Goal: Task Accomplishment & Management: Manage account settings

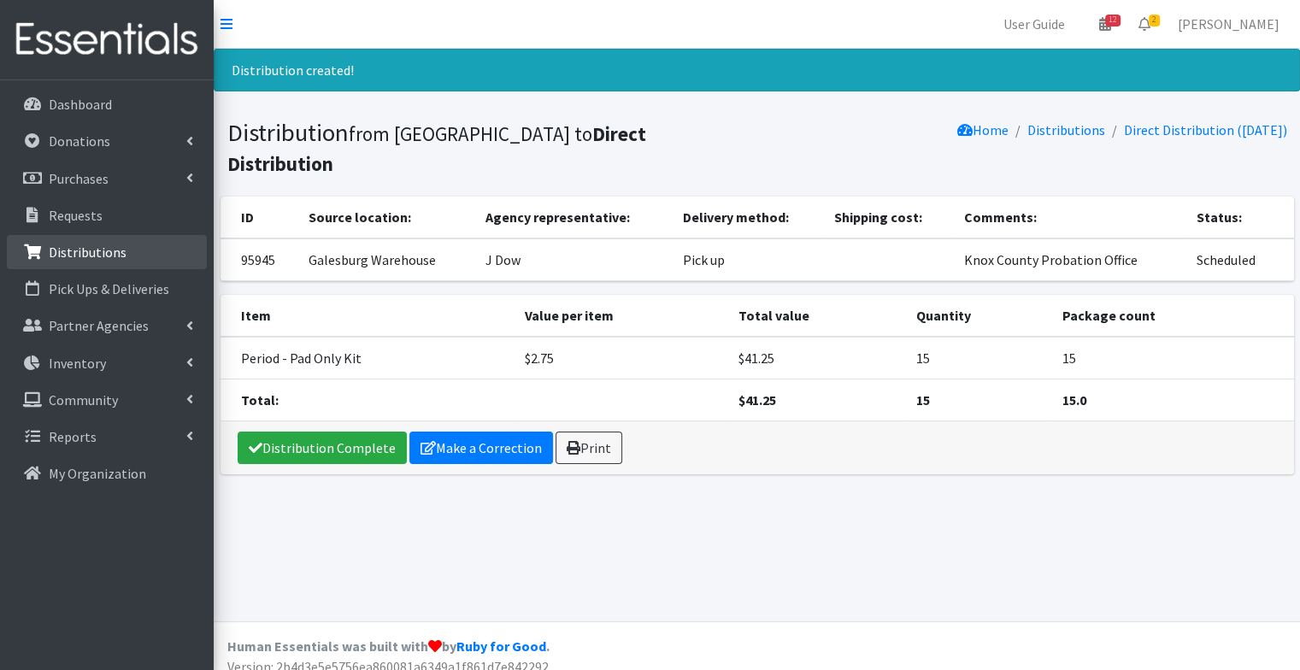
click at [89, 253] on p "Distributions" at bounding box center [88, 252] width 78 height 17
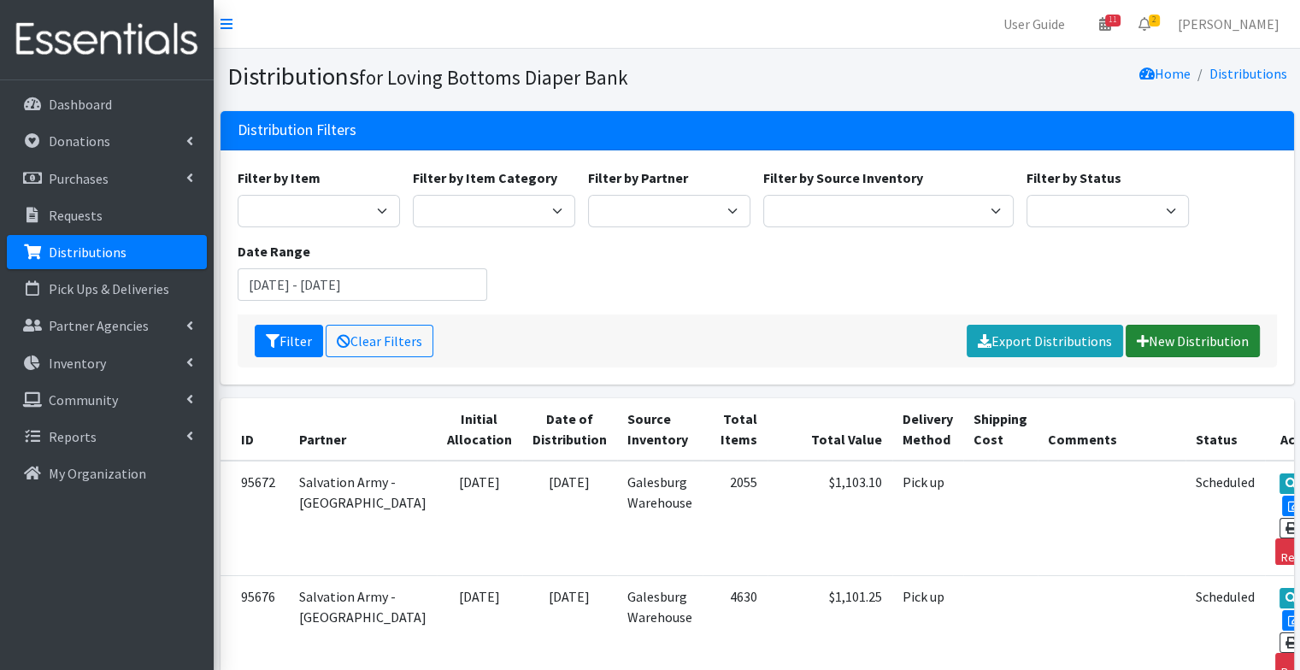
click at [1192, 350] on link "New Distribution" at bounding box center [1192, 341] width 134 height 32
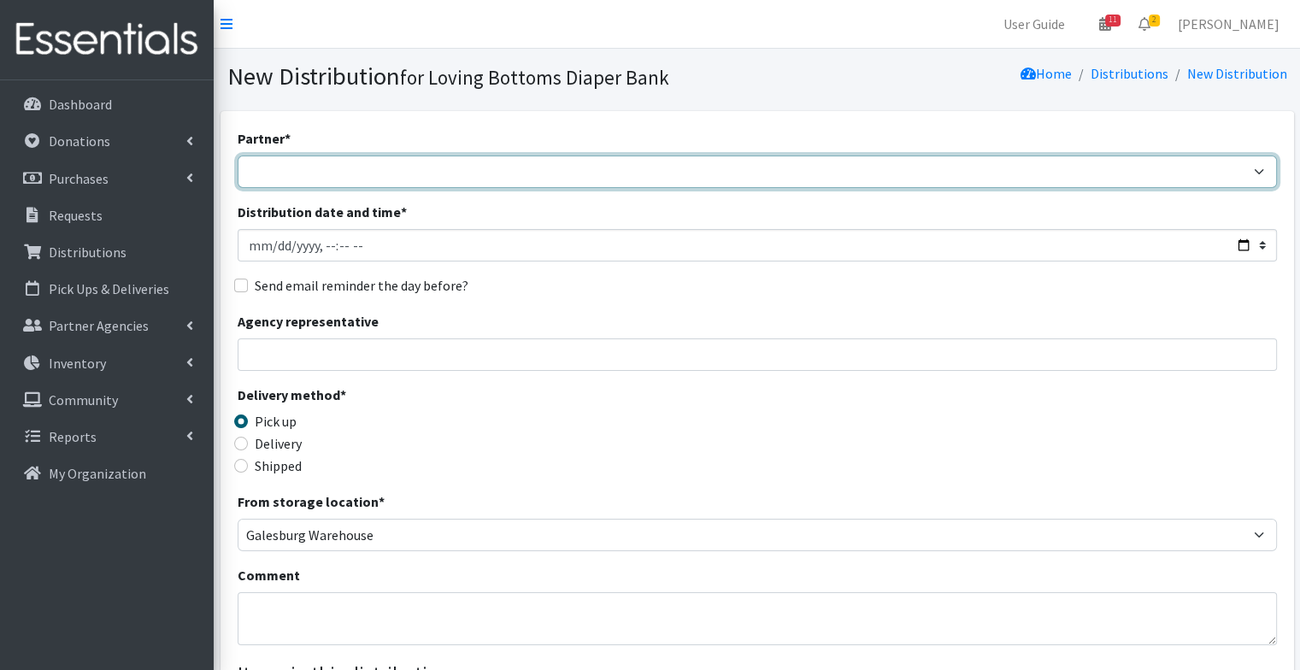
click at [410, 174] on select "Abilities Plus Boots & Blessings Boys & Girls Club of Greater Peoria Bureau Hen…" at bounding box center [757, 172] width 1039 height 32
select select "1"
click at [238, 156] on select "Abilities Plus Boots & Blessings Boys & Girls Club of Greater Peoria Bureau Hen…" at bounding box center [757, 172] width 1039 height 32
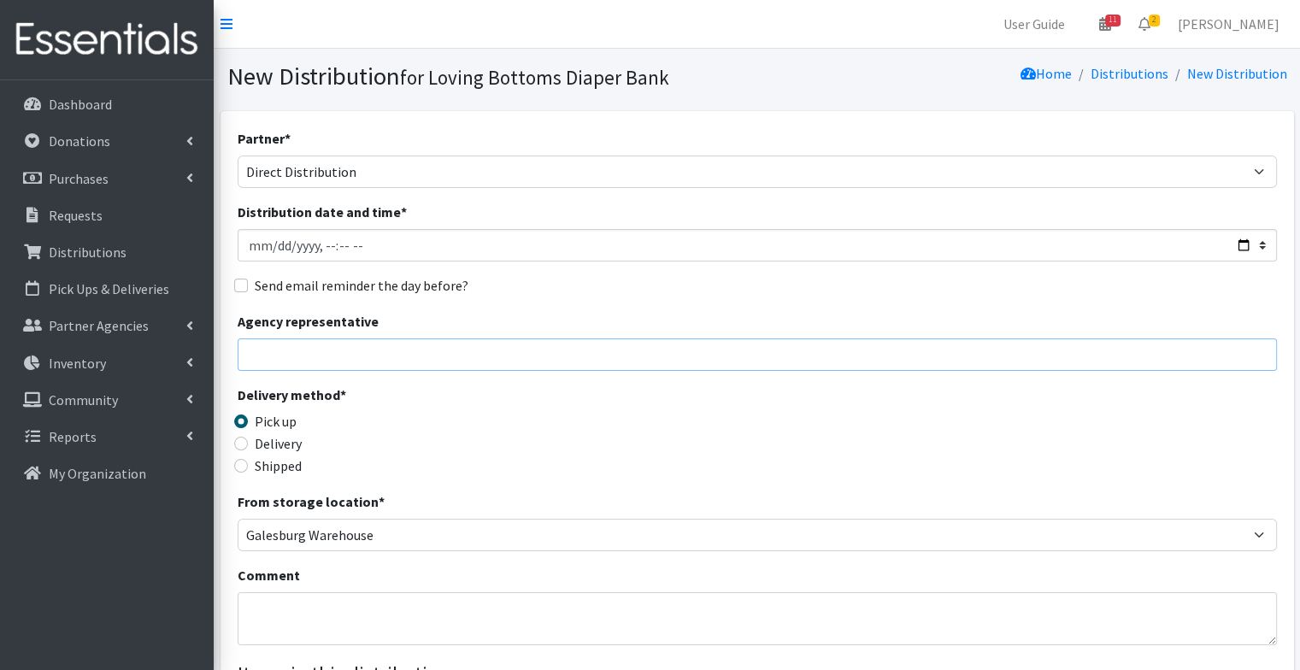
click at [425, 362] on input "Agency representative" at bounding box center [757, 354] width 1039 height 32
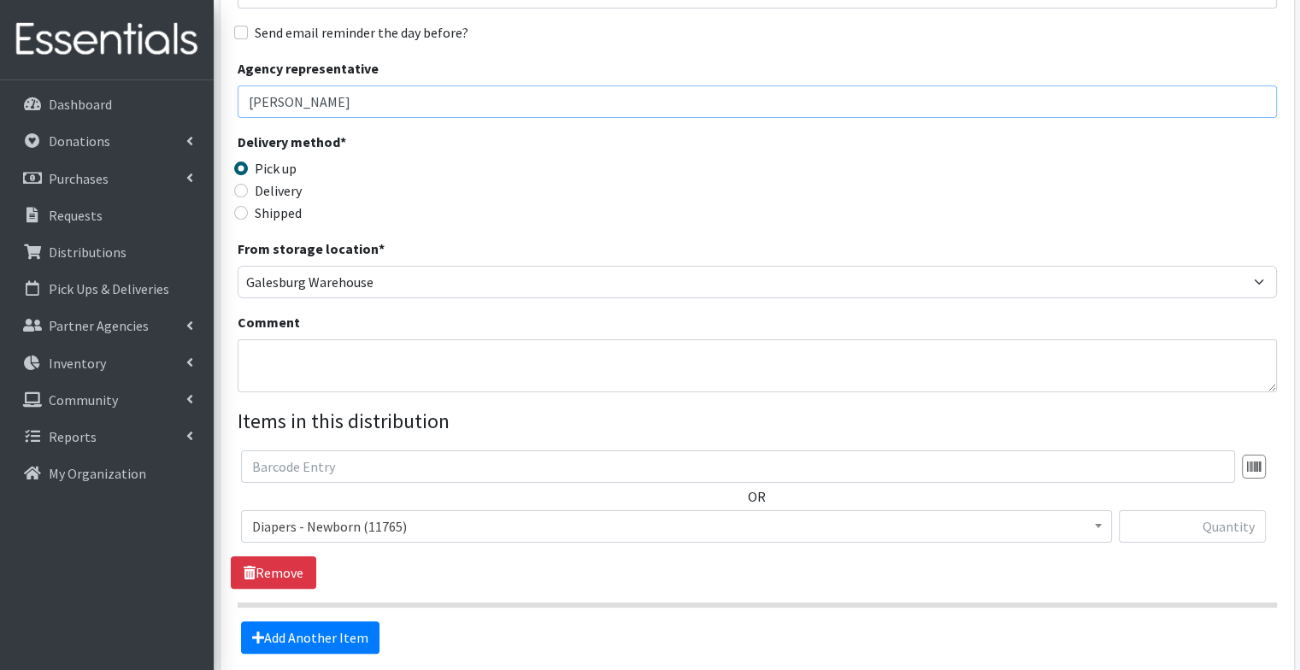
scroll to position [273, 0]
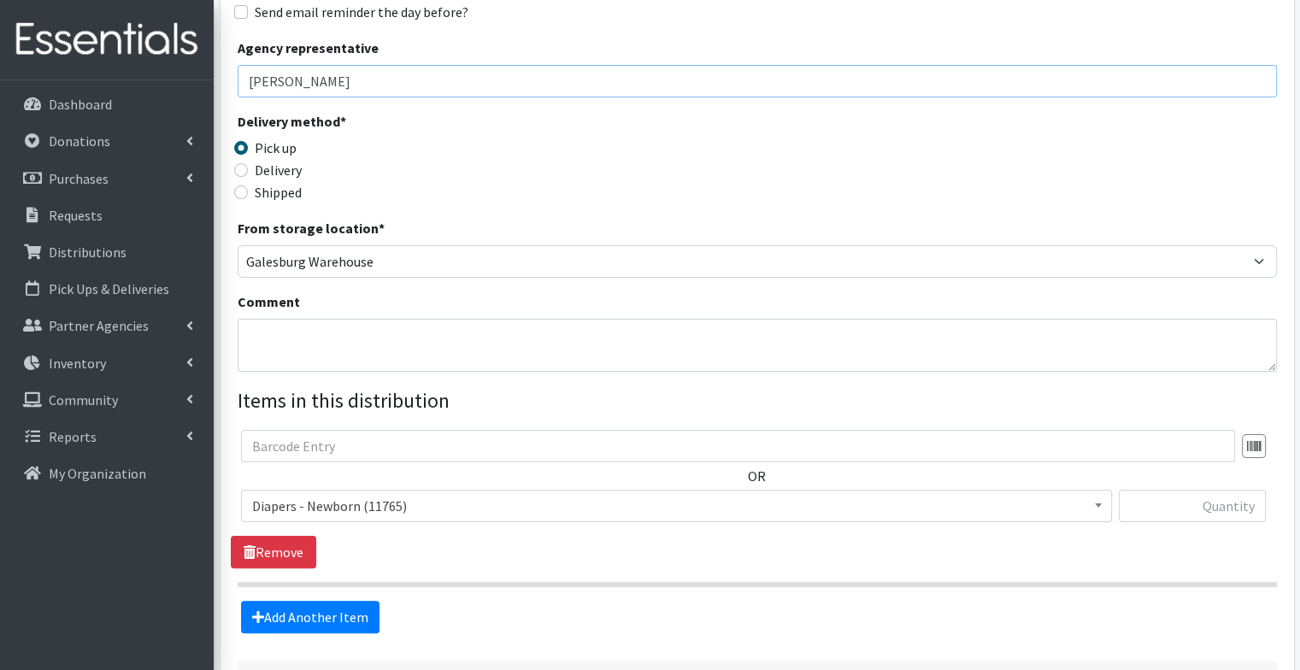
type input "J dow"
click at [342, 366] on textarea "Comment" at bounding box center [757, 345] width 1039 height 53
type textarea "1 family - 3 people"
click at [349, 514] on span "Diapers - Newborn (11765)" at bounding box center [676, 506] width 848 height 24
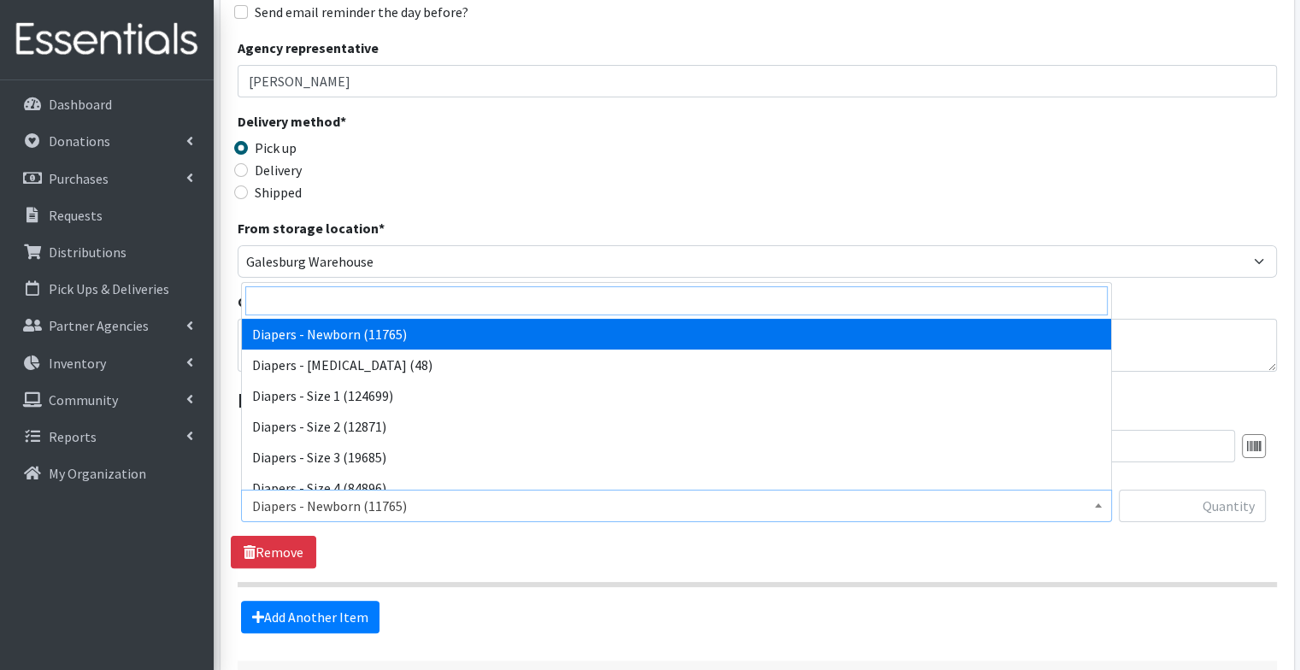
click at [355, 303] on input "search" at bounding box center [676, 300] width 862 height 29
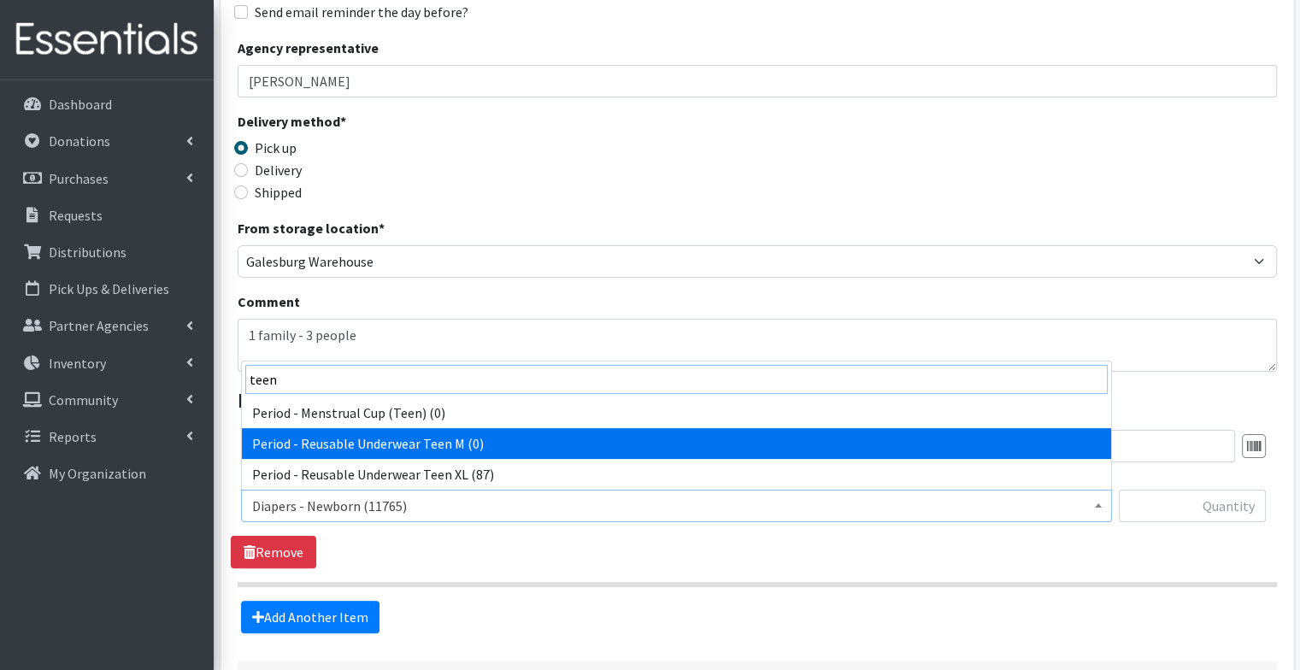
type input "teen"
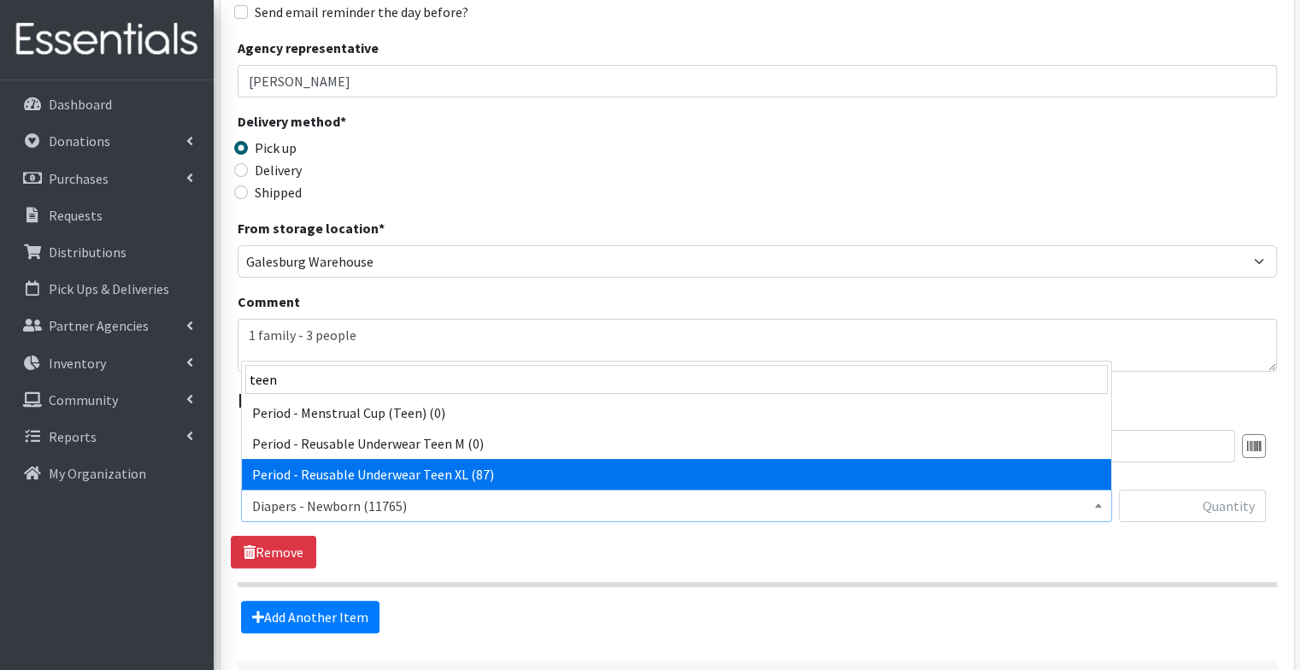
select select "14367"
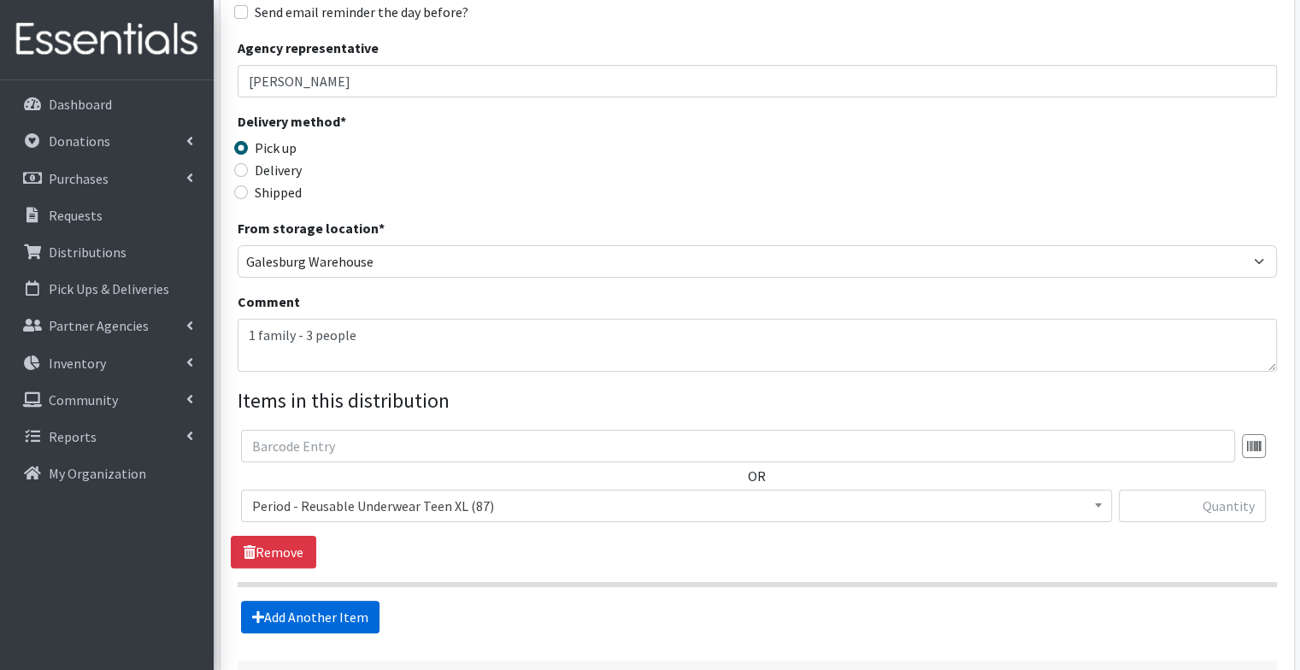
click at [352, 616] on link "Add Another Item" at bounding box center [310, 617] width 138 height 32
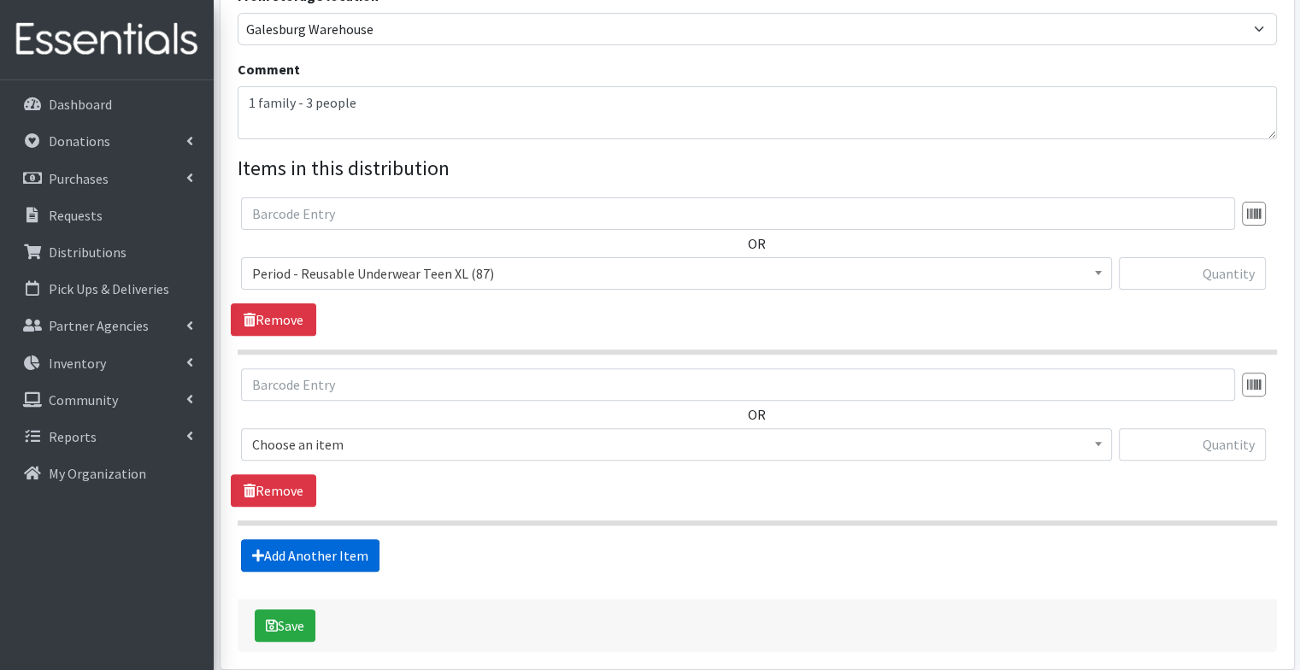
scroll to position [580, 0]
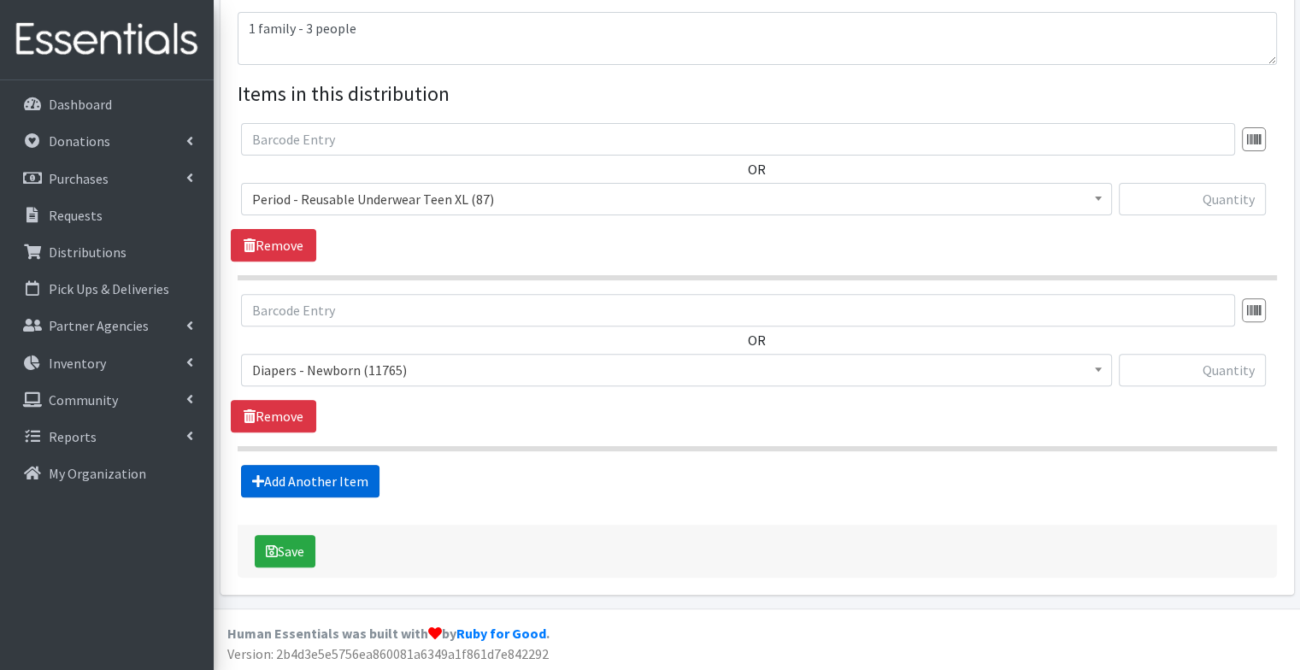
click at [374, 482] on link "Add Another Item" at bounding box center [310, 481] width 138 height 32
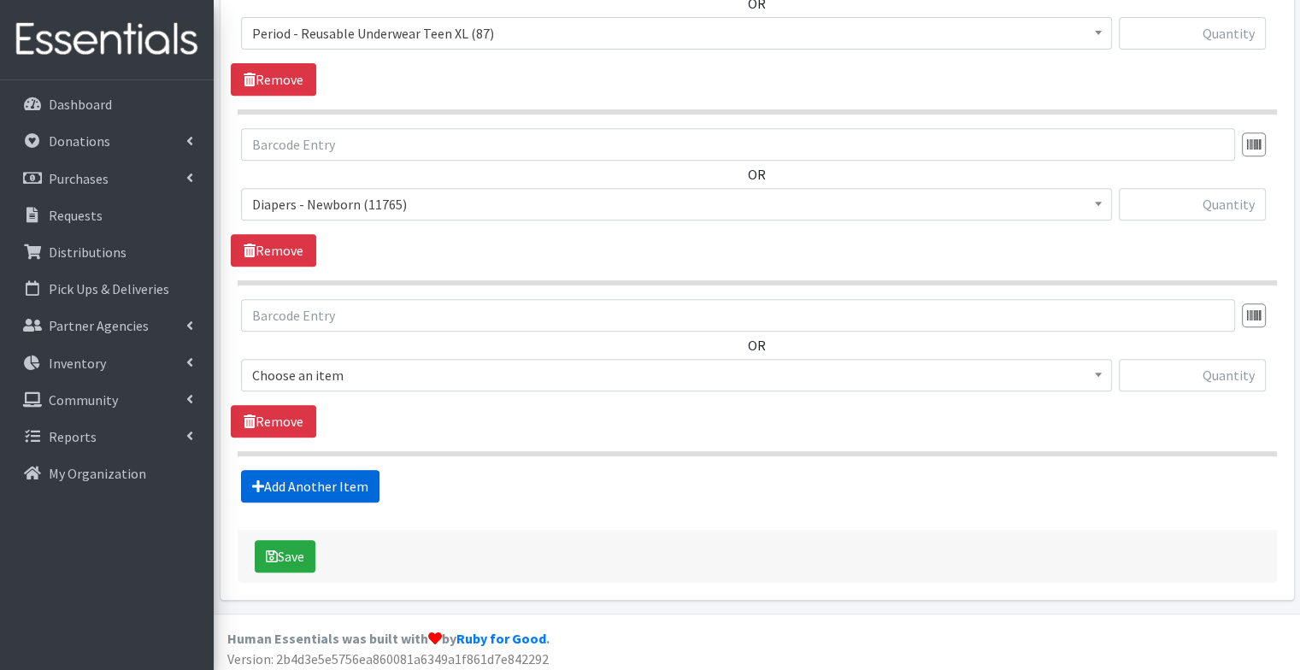
scroll to position [750, 0]
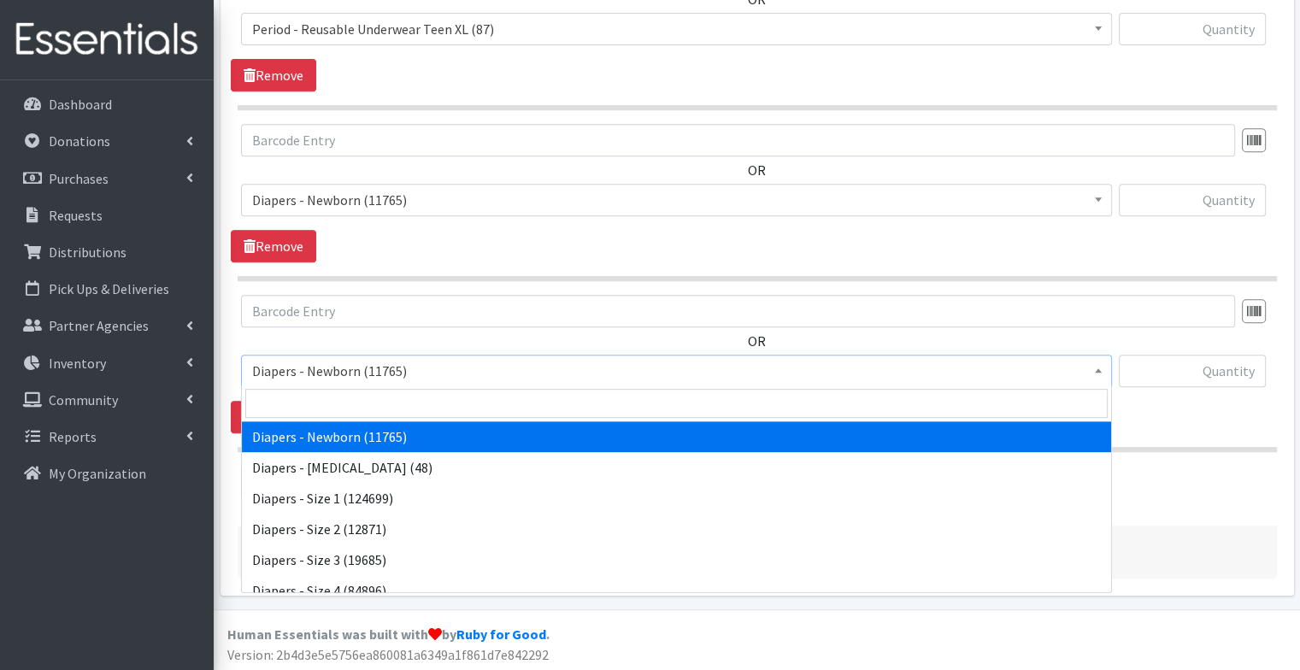
click at [336, 373] on span "Diapers - Newborn (11765)" at bounding box center [676, 371] width 848 height 24
click at [333, 406] on input "search" at bounding box center [676, 403] width 862 height 29
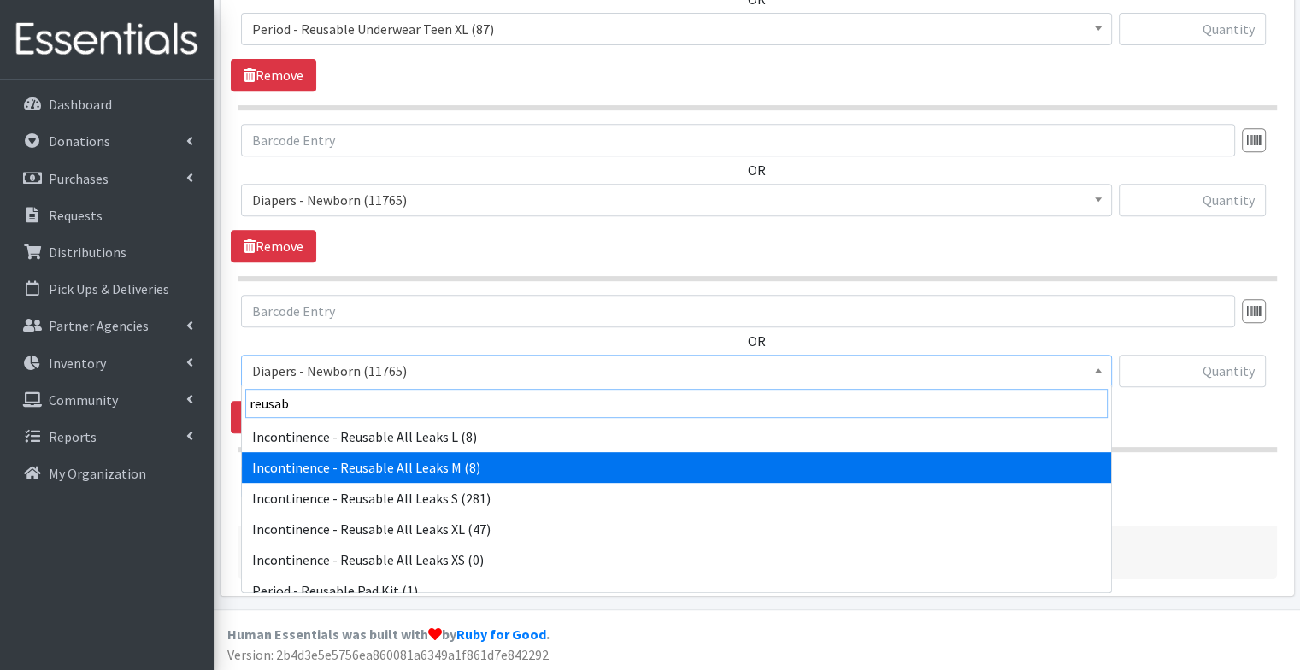
type input "reusab"
select select "14408"
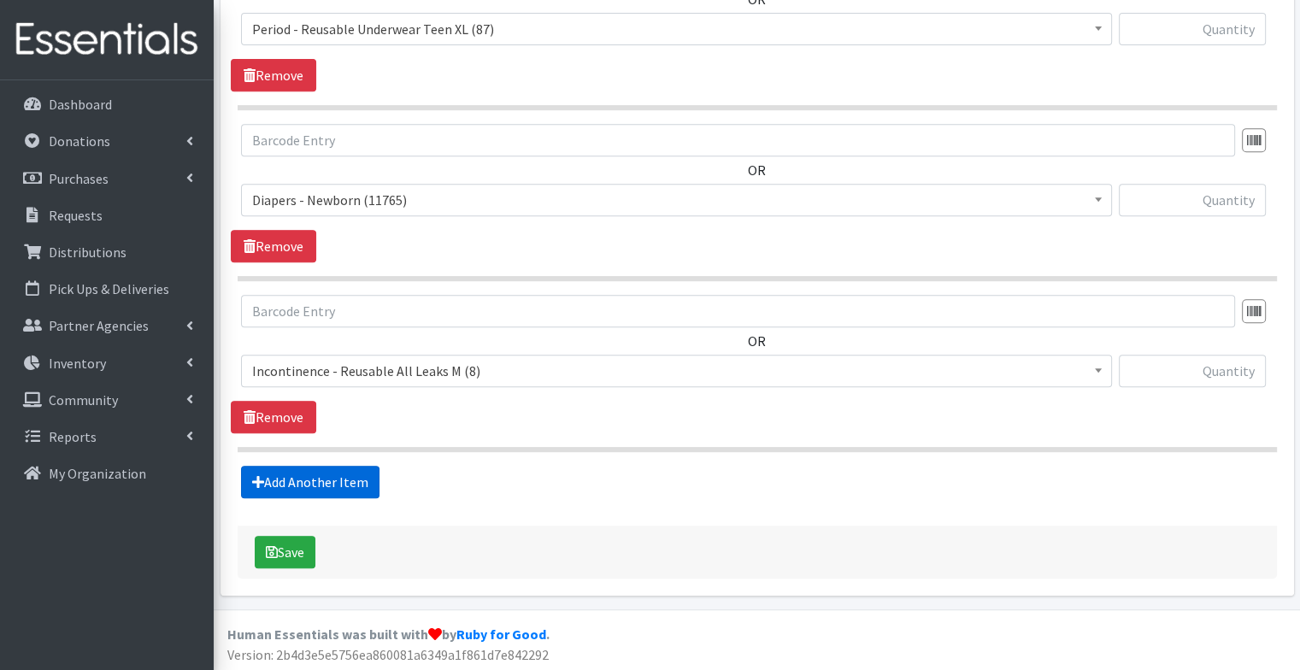
click at [329, 487] on link "Add Another Item" at bounding box center [310, 482] width 138 height 32
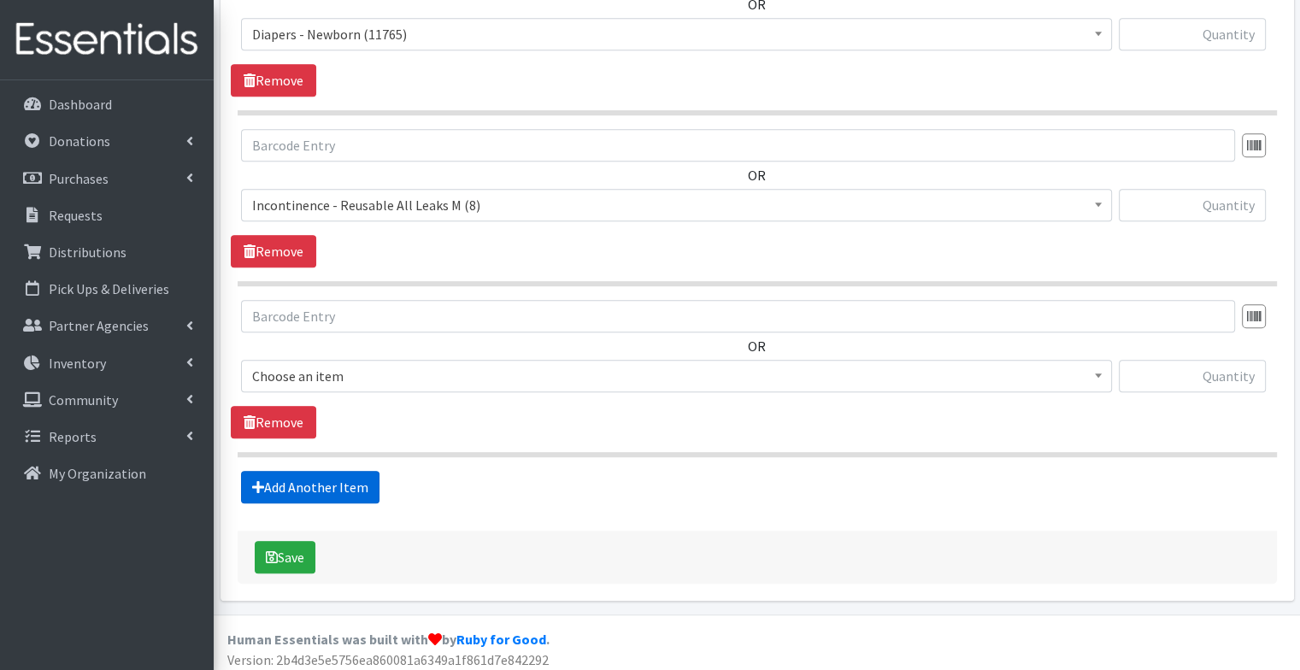
scroll to position [920, 0]
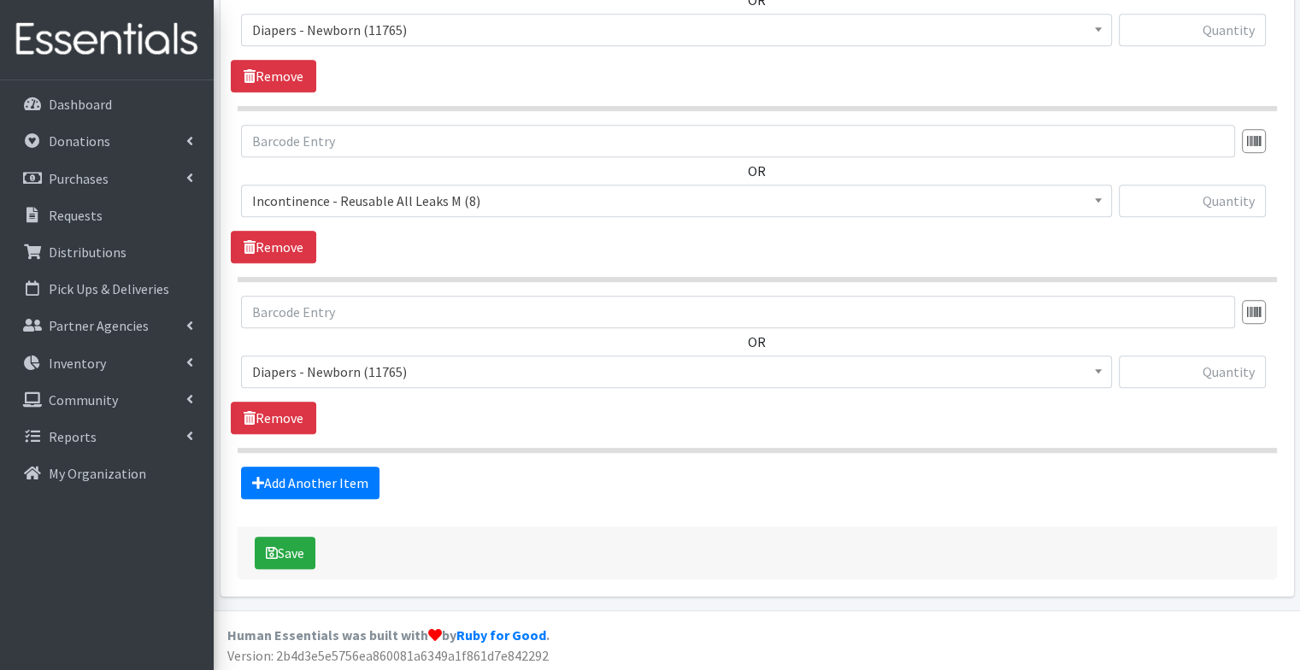
click at [342, 362] on span "Diapers - Newborn (11765)" at bounding box center [676, 372] width 848 height 24
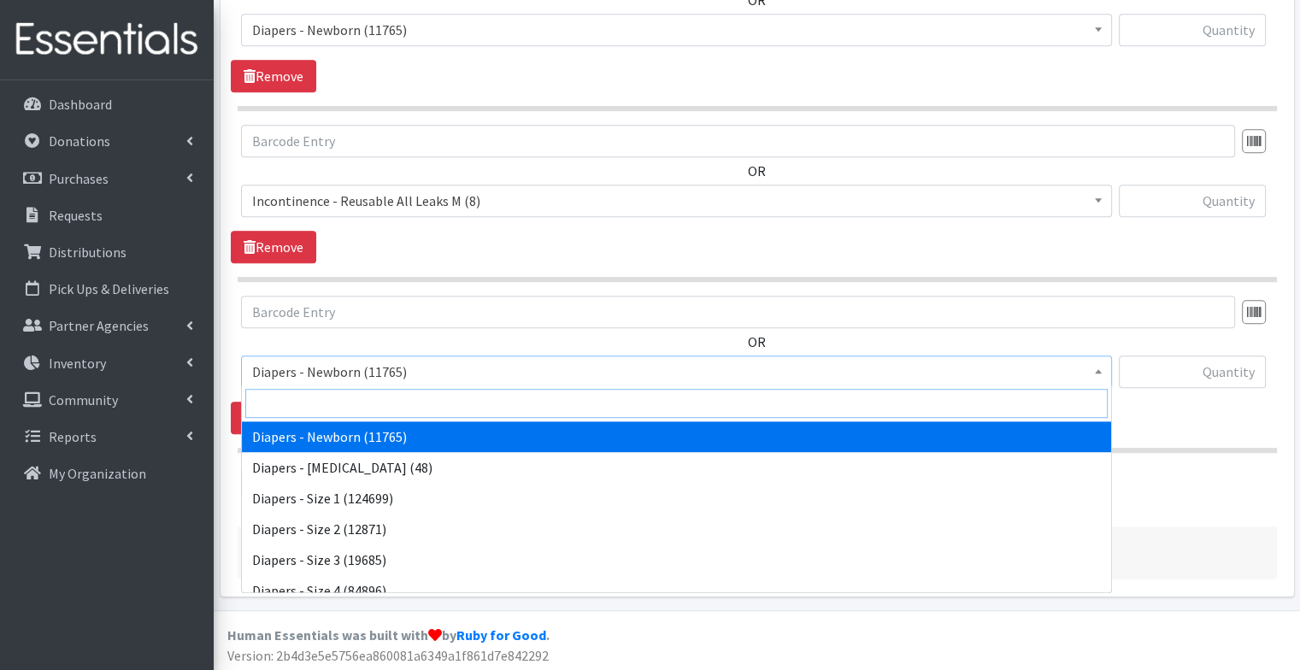
click at [332, 397] on input "search" at bounding box center [676, 403] width 862 height 29
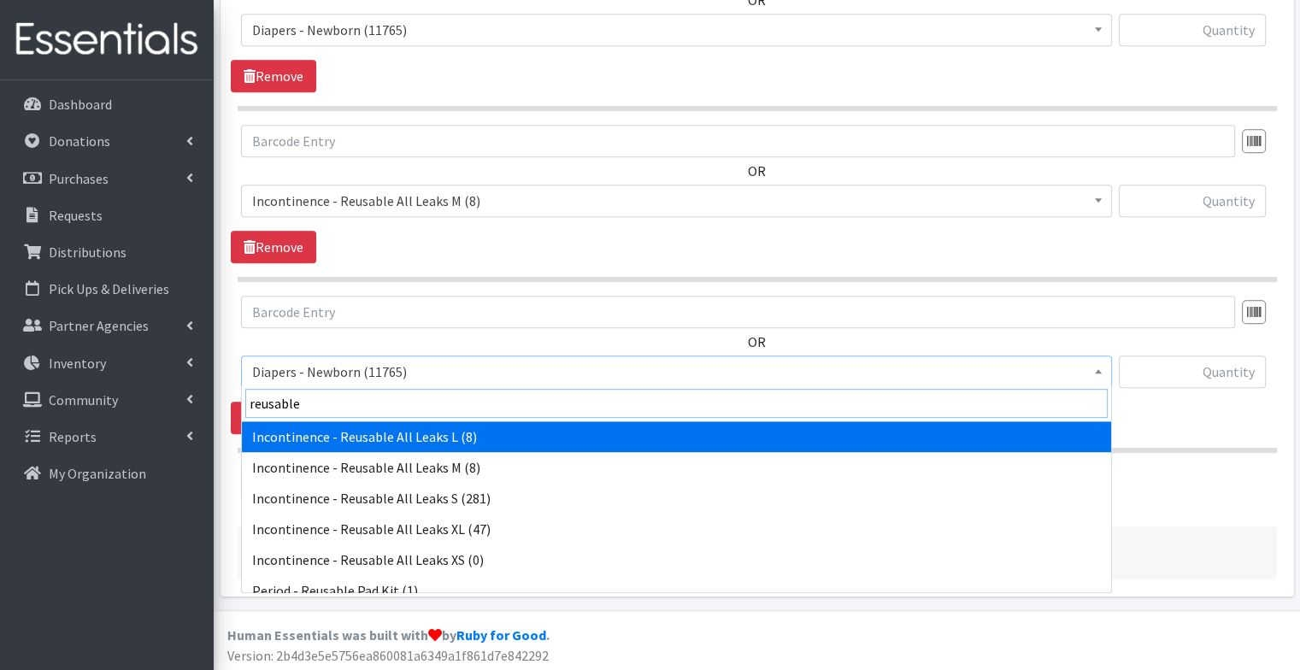
type input "reusable"
select select "14409"
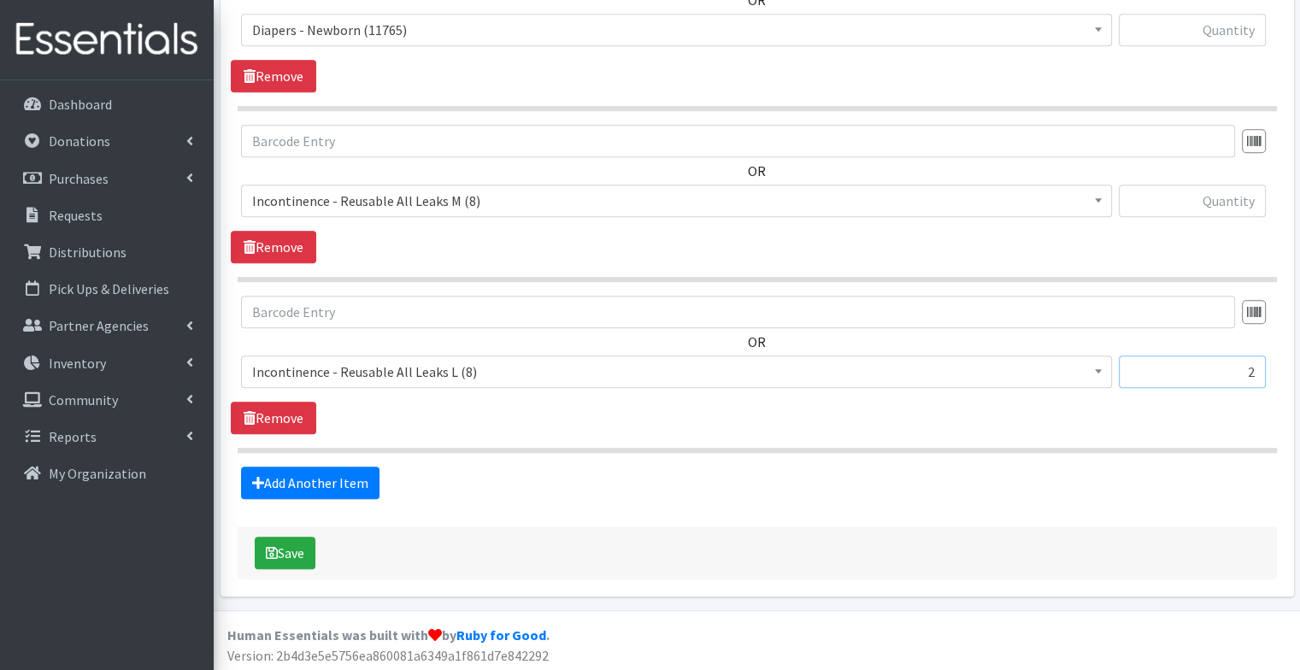
type input "2"
click at [1182, 210] on input "text" at bounding box center [1191, 201] width 147 height 32
type input "1"
click at [1229, 32] on input "text" at bounding box center [1191, 30] width 147 height 32
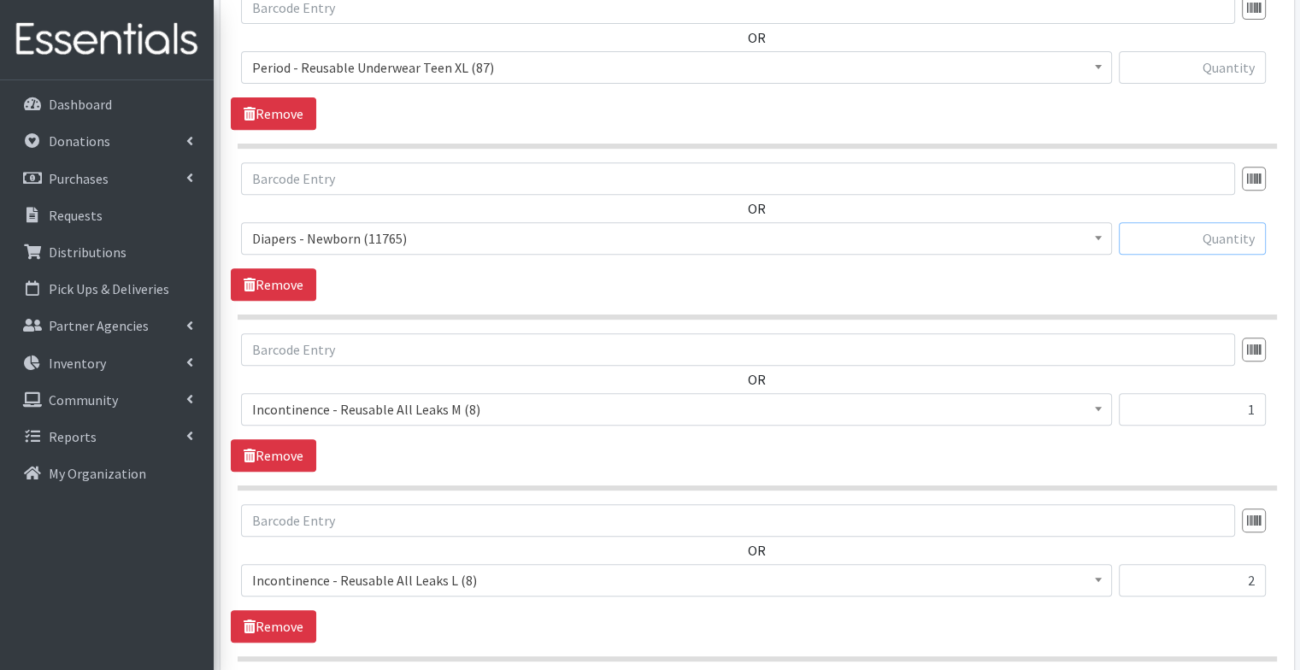
scroll to position [713, 0]
click at [301, 279] on link "Remove" at bounding box center [273, 283] width 85 height 32
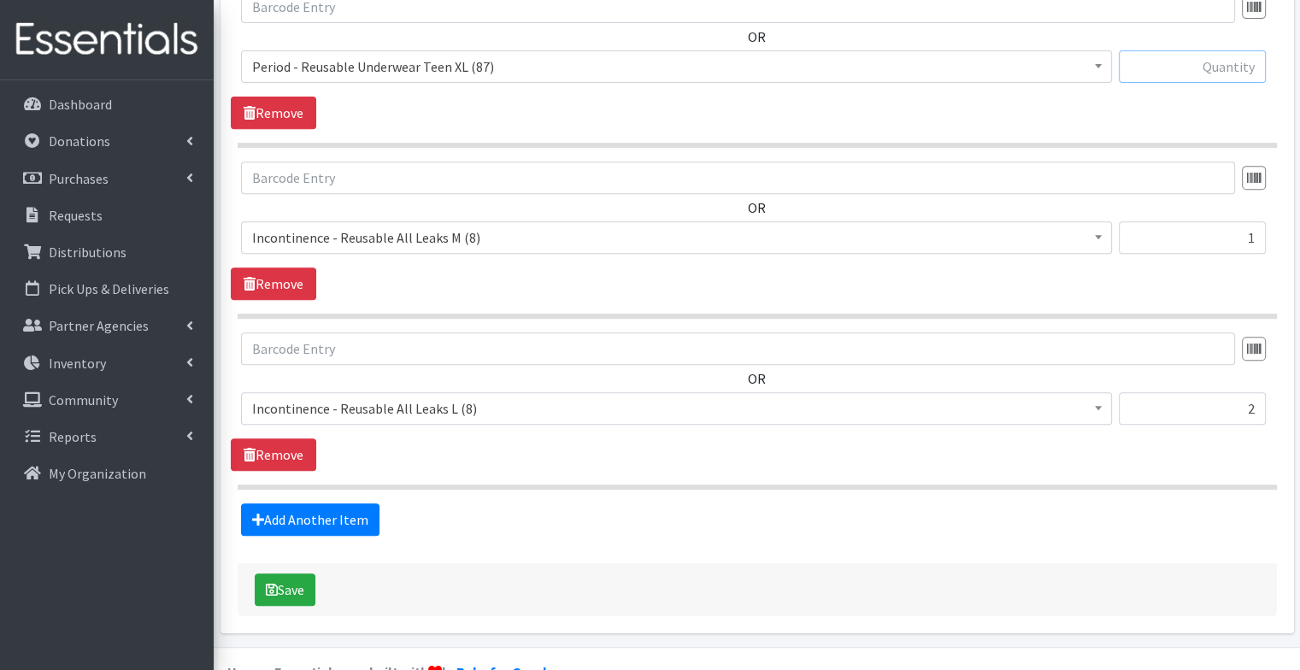
click at [1213, 72] on input "text" at bounding box center [1191, 66] width 147 height 32
type input "4"
click at [1170, 119] on div "OR Diapers - Newborn (11765) Diapers - Preemie (48) Diapers - Size 1 (124699) D…" at bounding box center [757, 60] width 1052 height 138
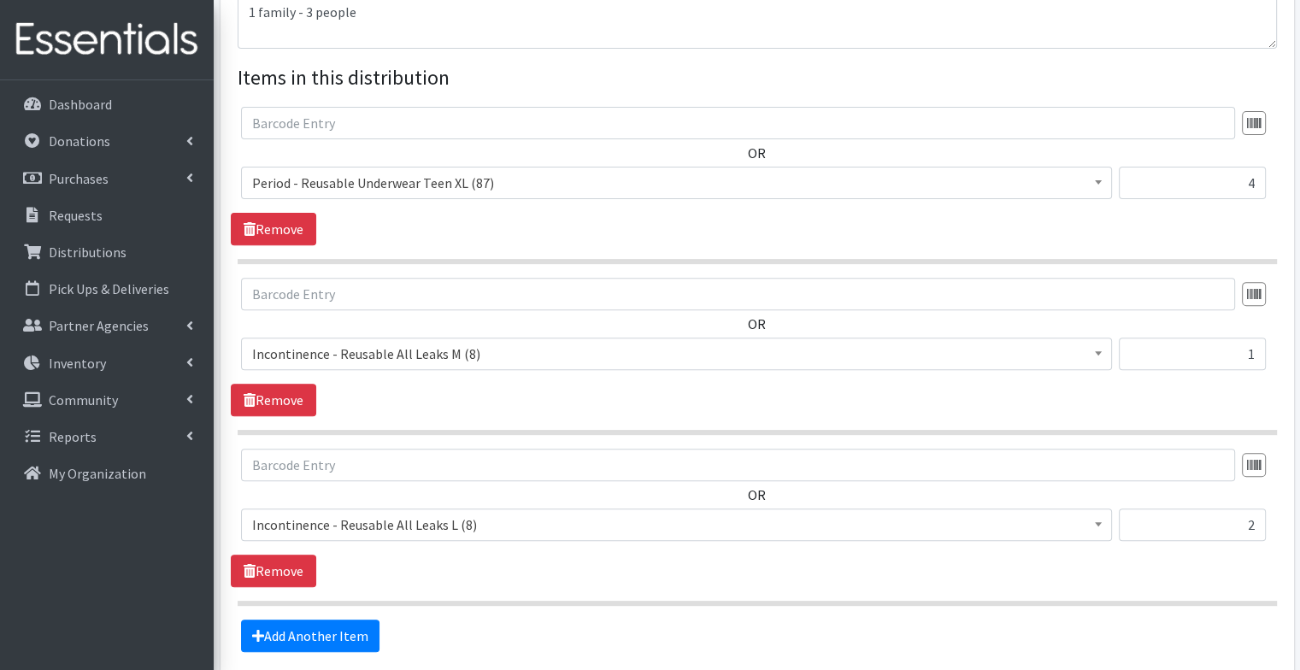
scroll to position [750, 0]
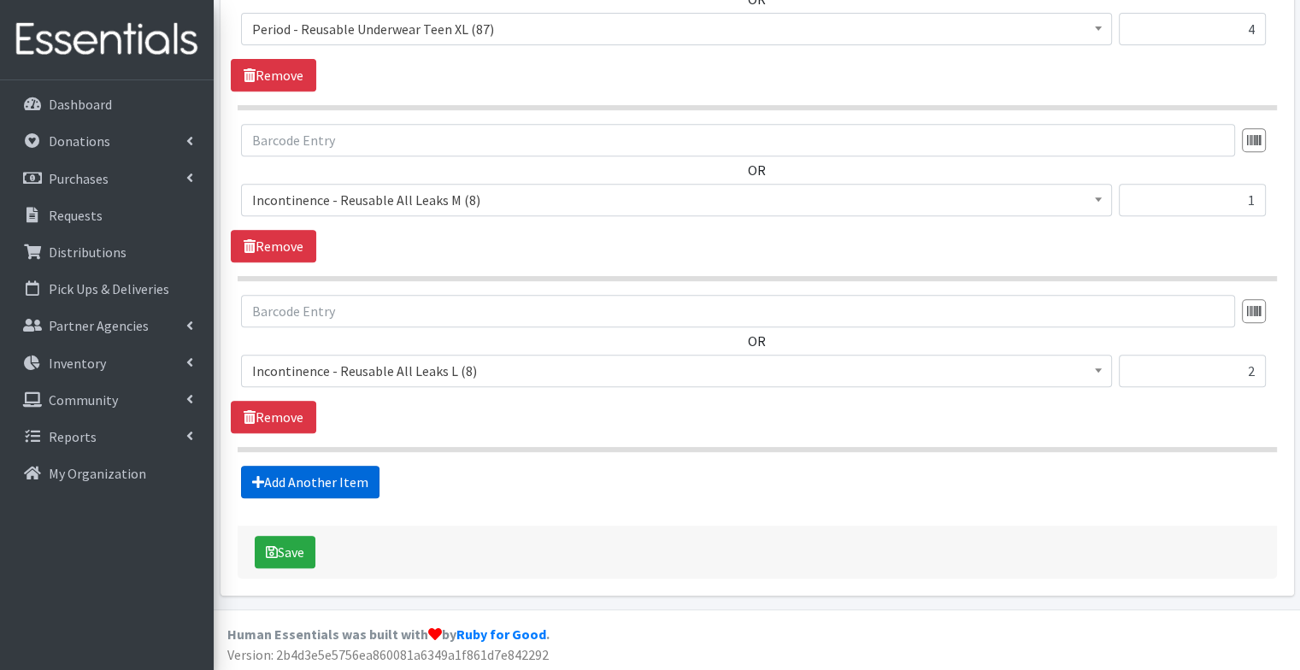
click at [304, 481] on link "Add Another Item" at bounding box center [310, 482] width 138 height 32
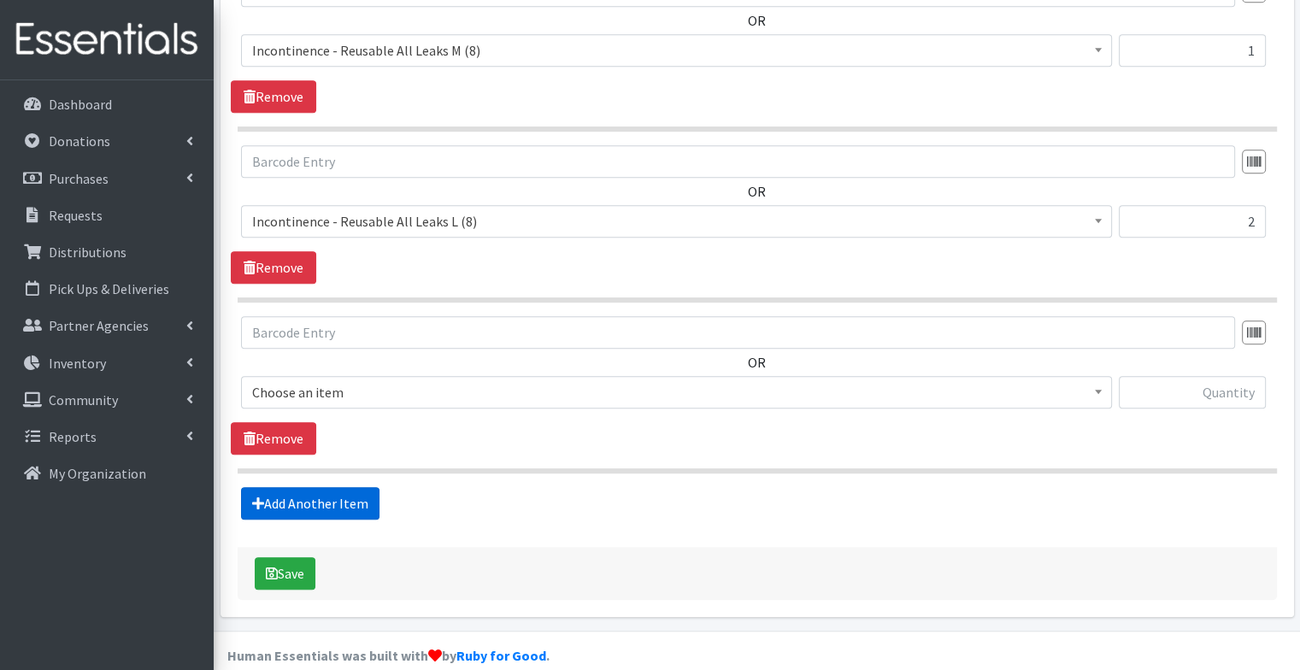
scroll to position [920, 0]
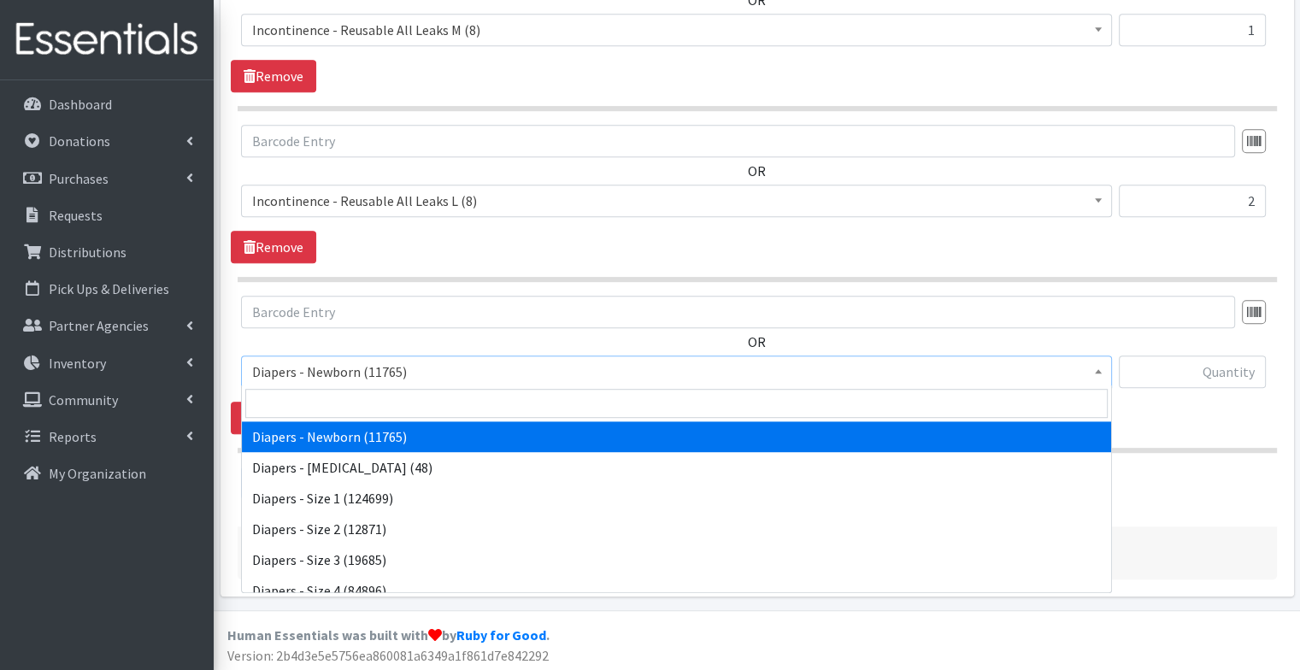
click at [330, 366] on span "Diapers - Newborn (11765)" at bounding box center [676, 372] width 848 height 24
click at [321, 397] on input "search" at bounding box center [676, 403] width 862 height 29
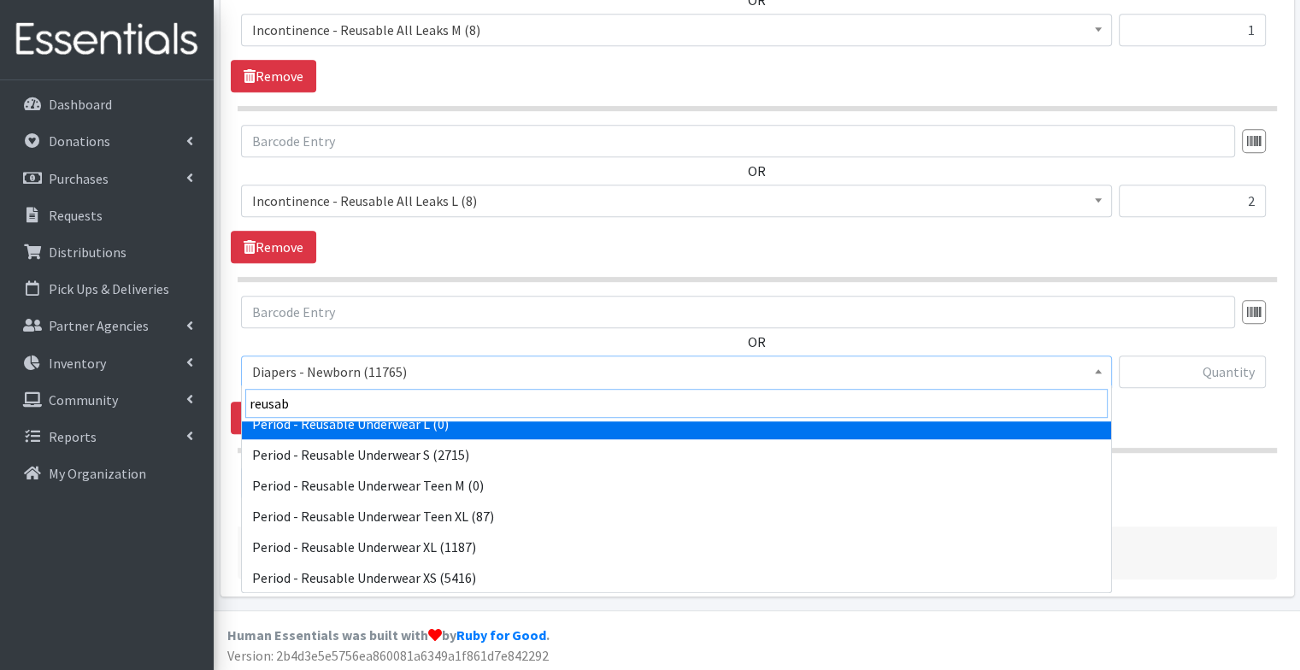
scroll to position [229, 0]
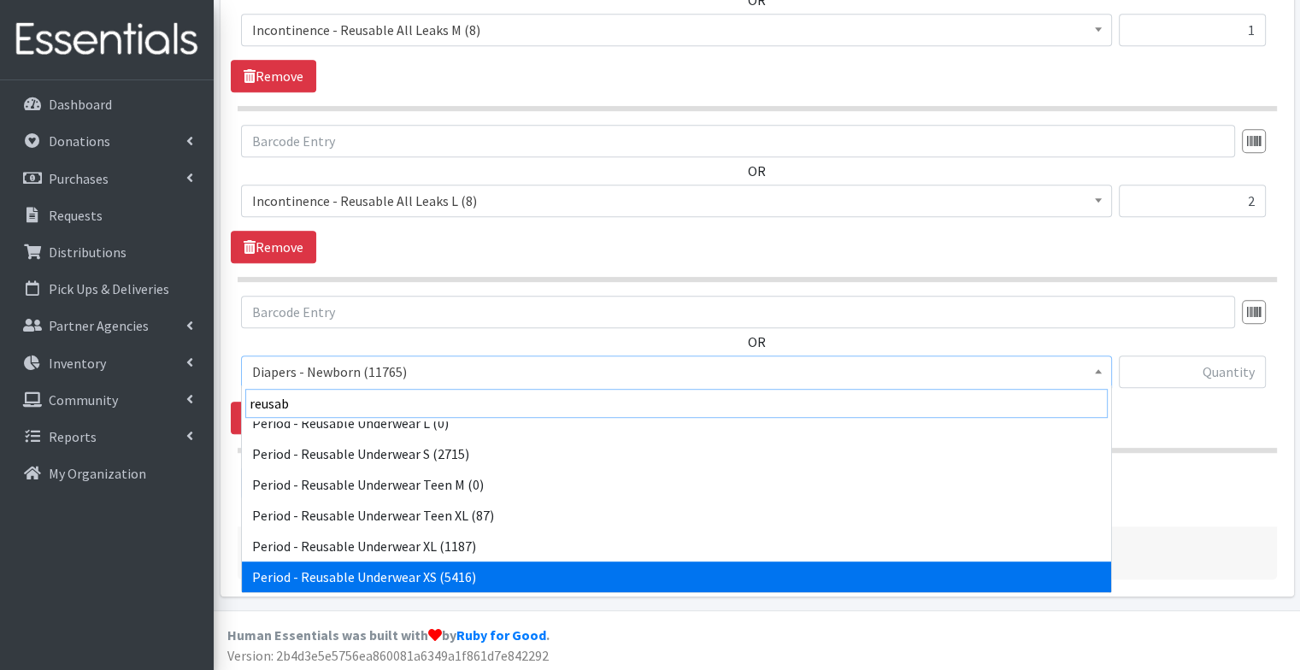
type input "reusab"
select select "14365"
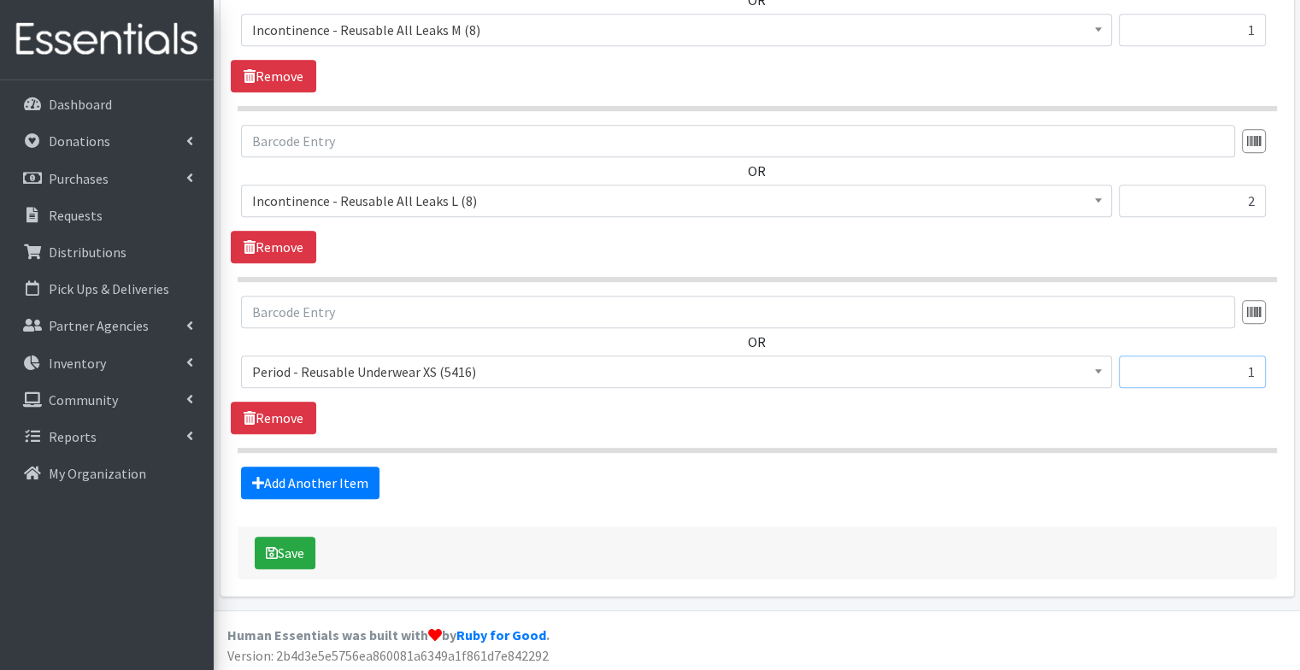
type input "1"
click at [583, 475] on div "Add Another Item" at bounding box center [757, 483] width 1052 height 32
click at [279, 546] on button "Save" at bounding box center [285, 553] width 61 height 32
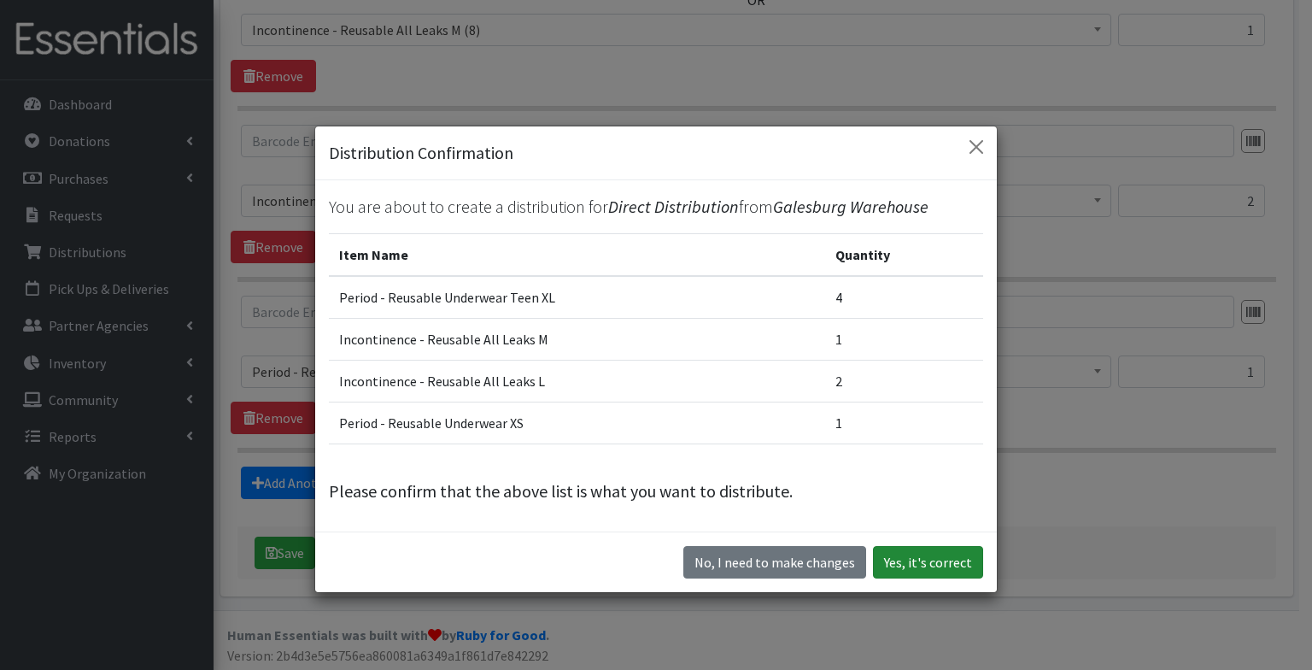
click at [931, 555] on button "Yes, it's correct" at bounding box center [928, 562] width 110 height 32
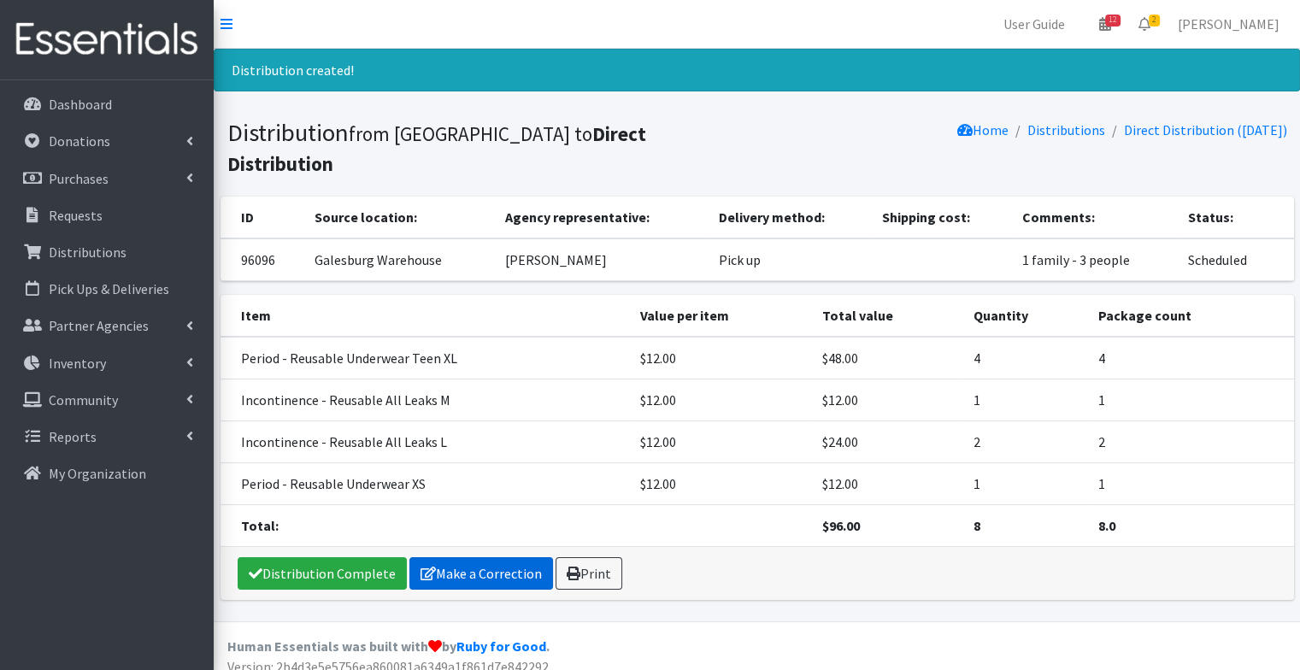
click at [489, 557] on link "Make a Correction" at bounding box center [481, 573] width 144 height 32
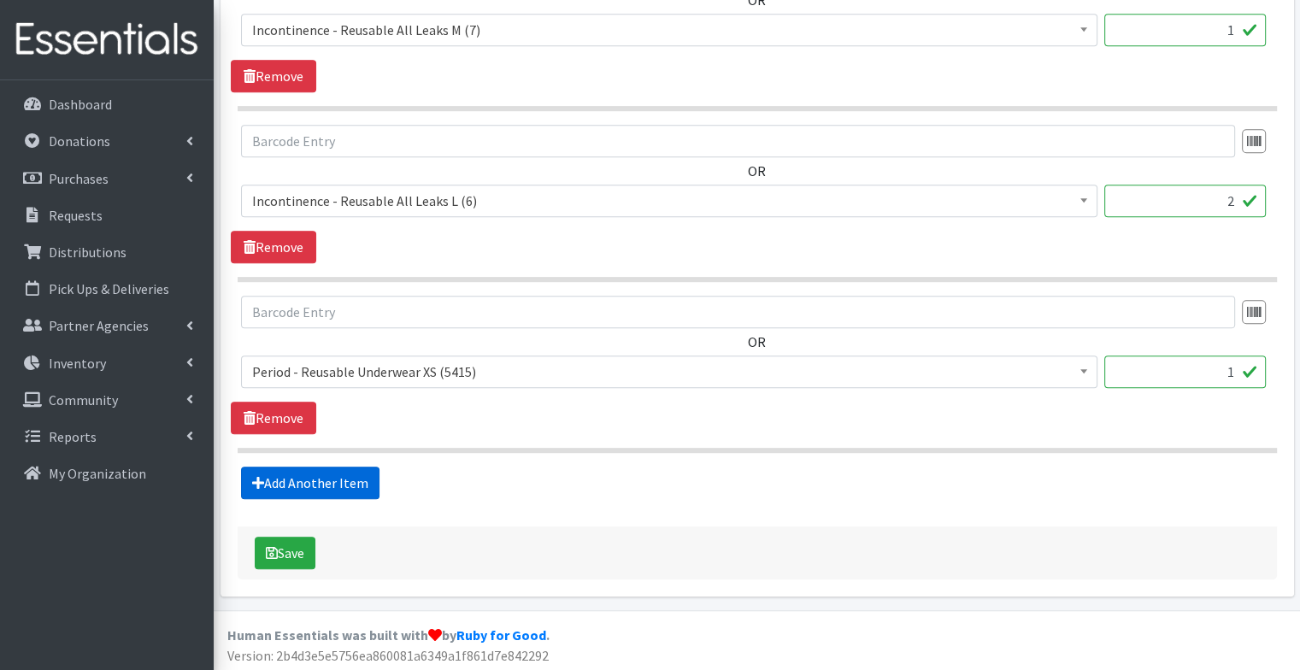
click at [355, 467] on link "Add Another Item" at bounding box center [310, 483] width 138 height 32
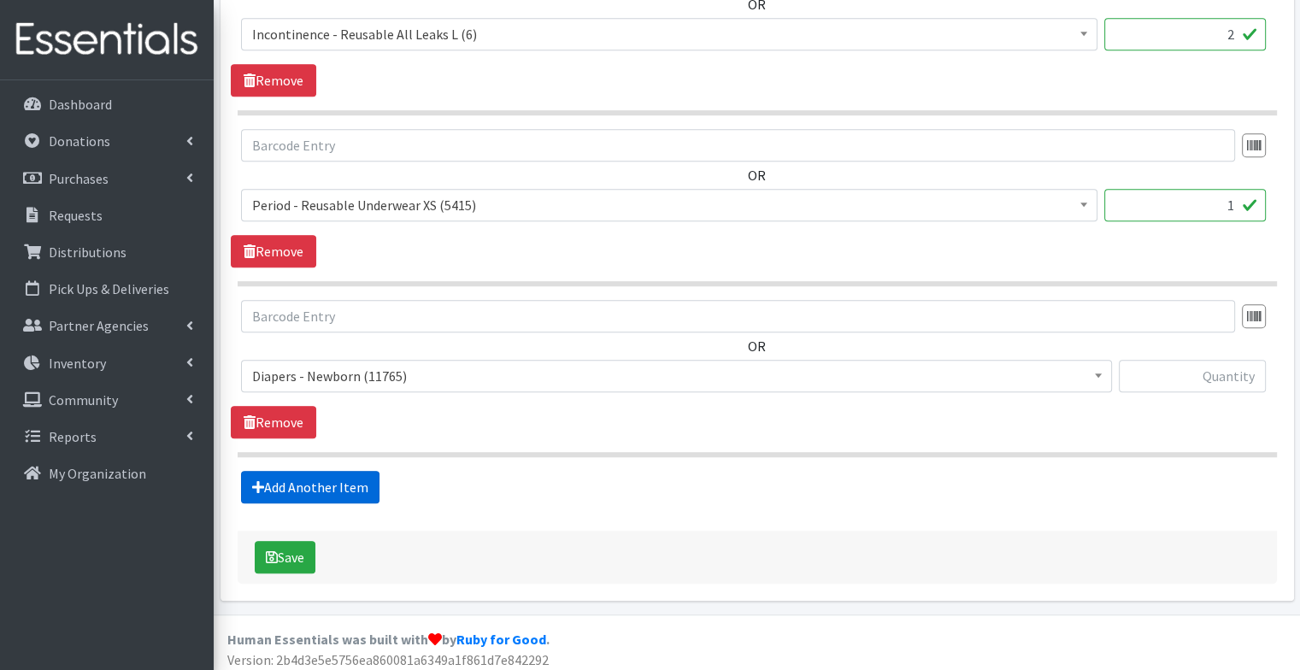
scroll to position [1091, 0]
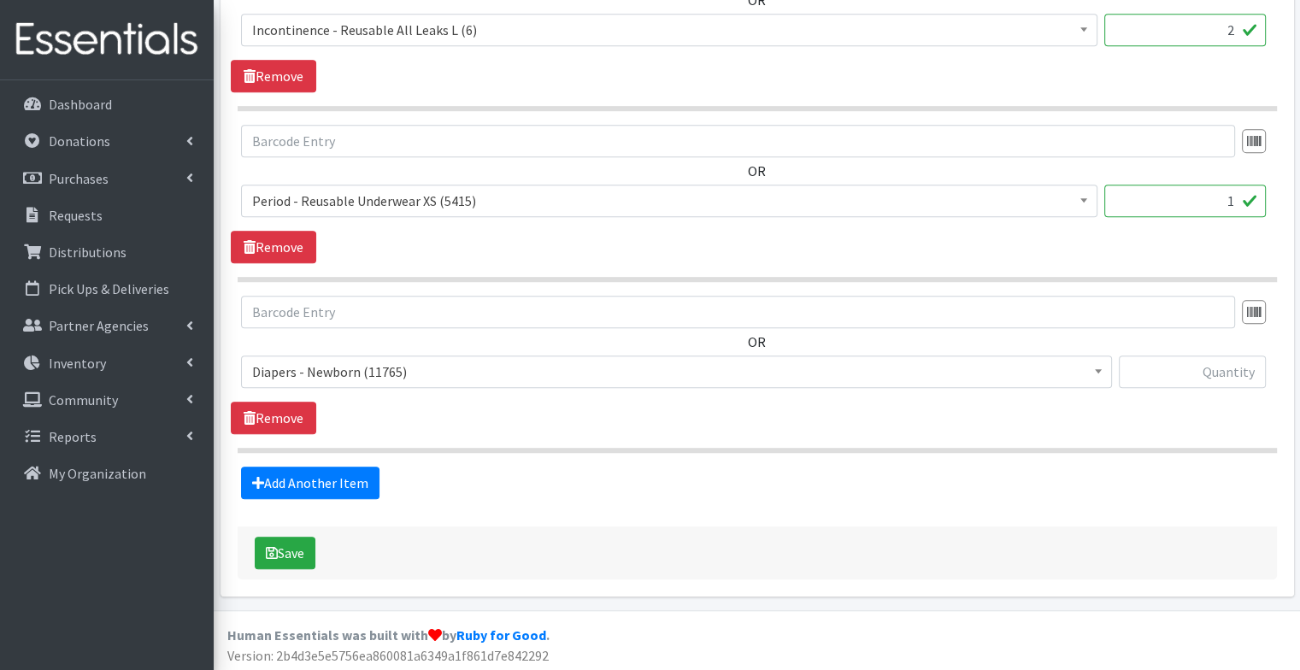
click at [365, 355] on span "Diapers - Newborn (11765)" at bounding box center [676, 371] width 871 height 32
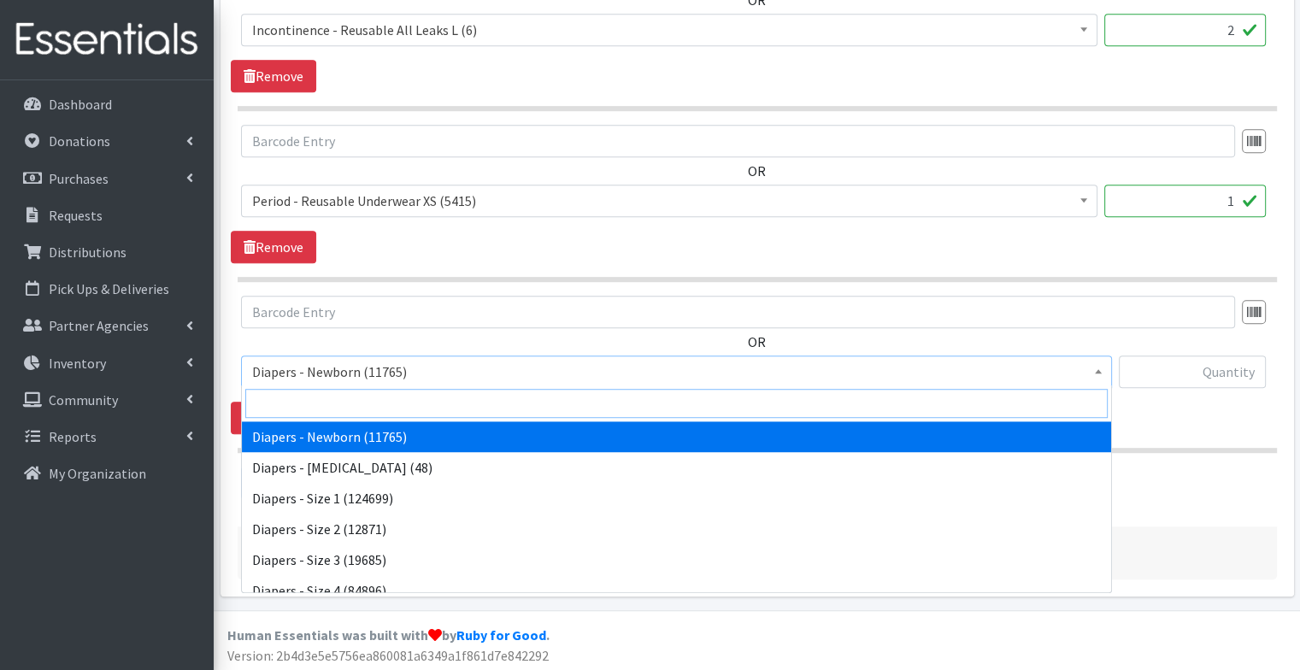
click at [308, 406] on input "search" at bounding box center [676, 403] width 862 height 29
type input "a"
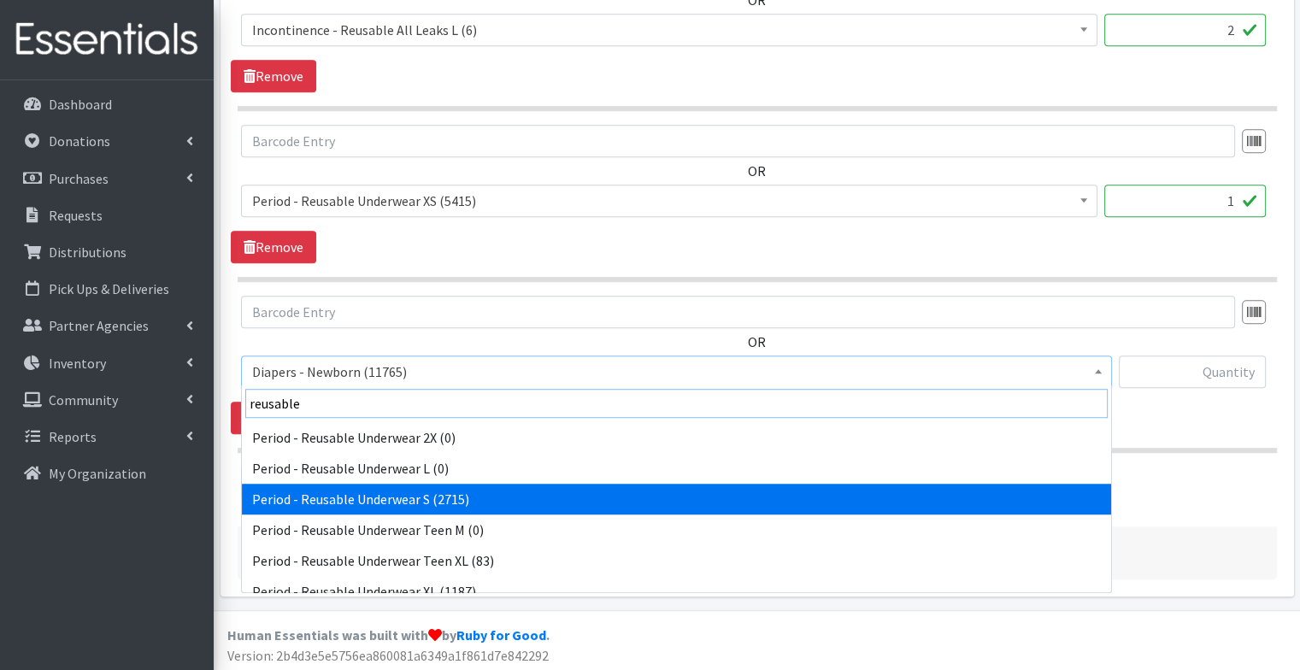
scroll to position [185, 0]
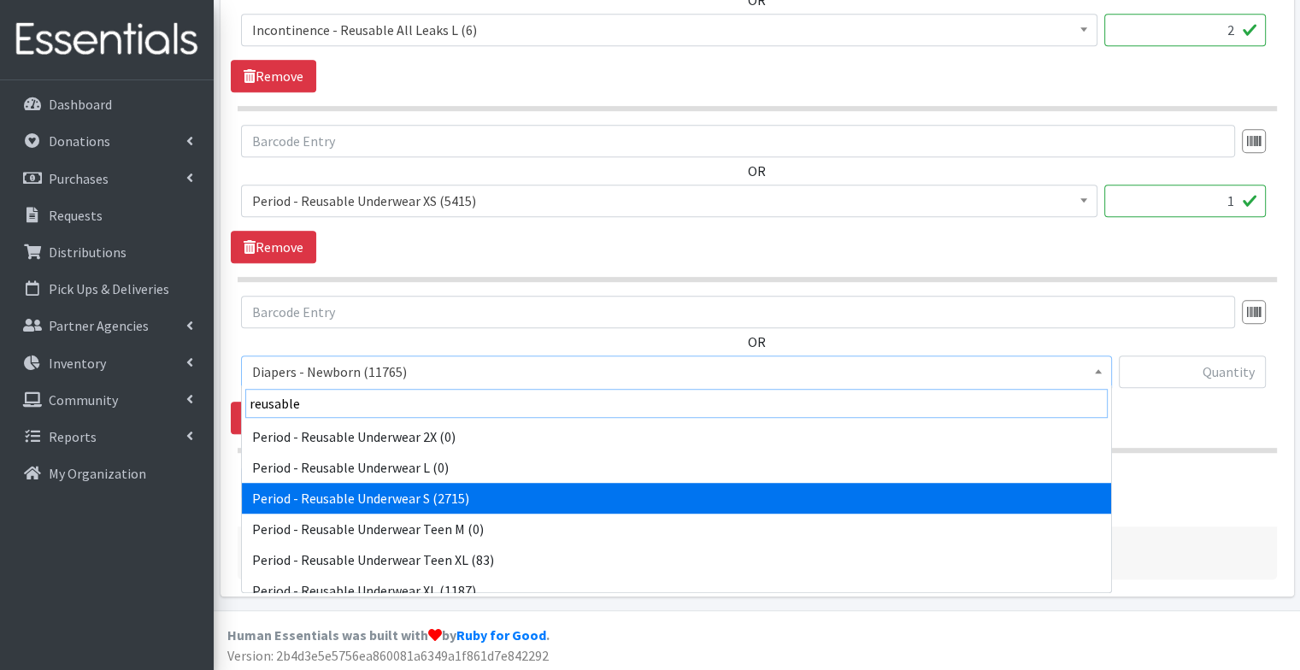
type input "reusable"
select select "14366"
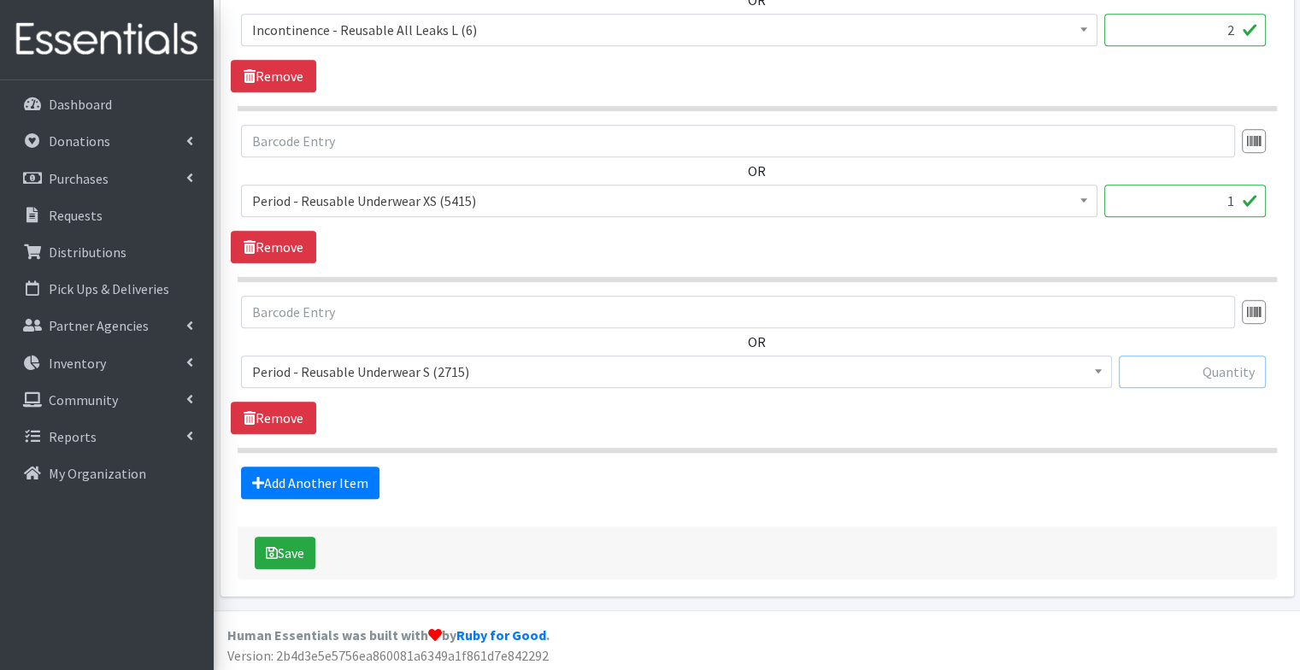
click at [1186, 355] on input "text" at bounding box center [1191, 371] width 147 height 32
type input "4"
click at [285, 554] on button "Save" at bounding box center [285, 553] width 61 height 32
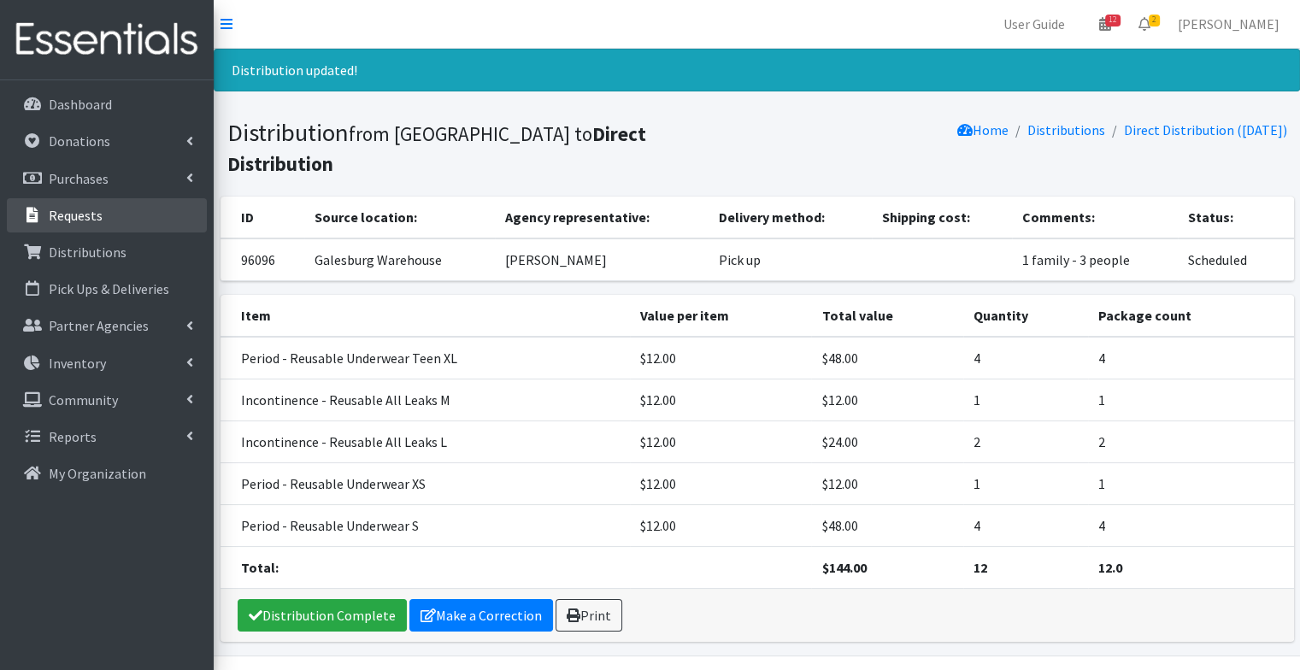
click at [115, 216] on link "Requests" at bounding box center [107, 215] width 200 height 34
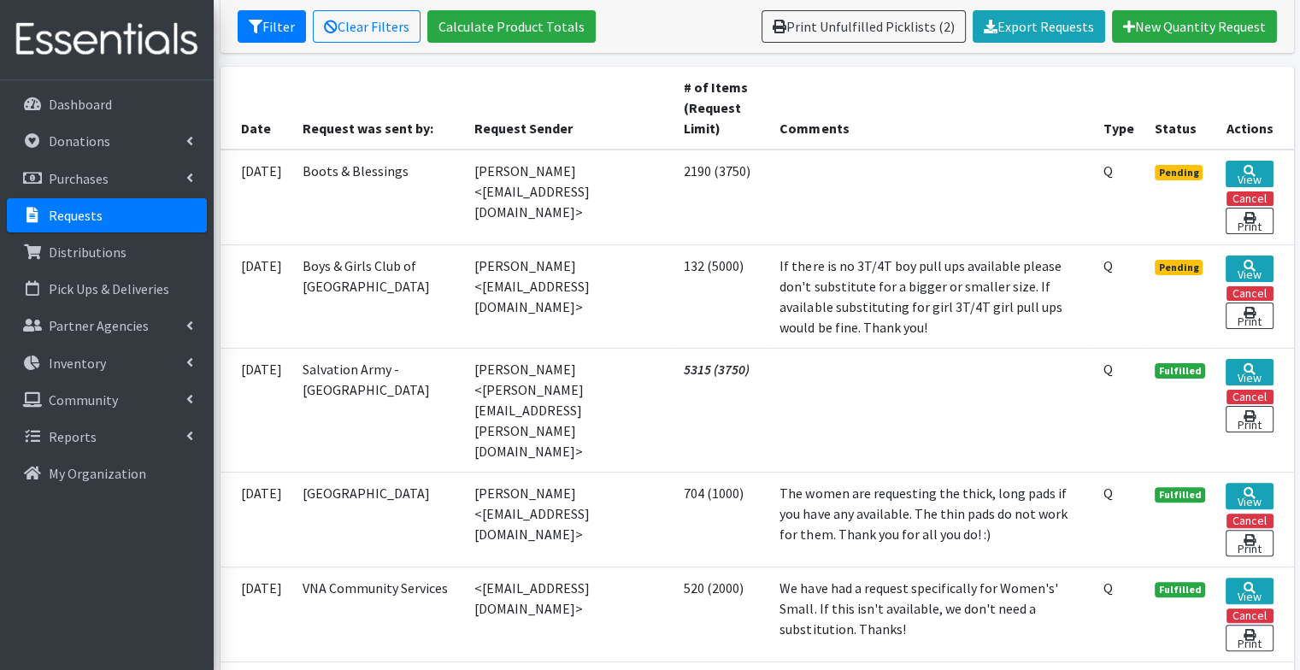
scroll to position [337, 0]
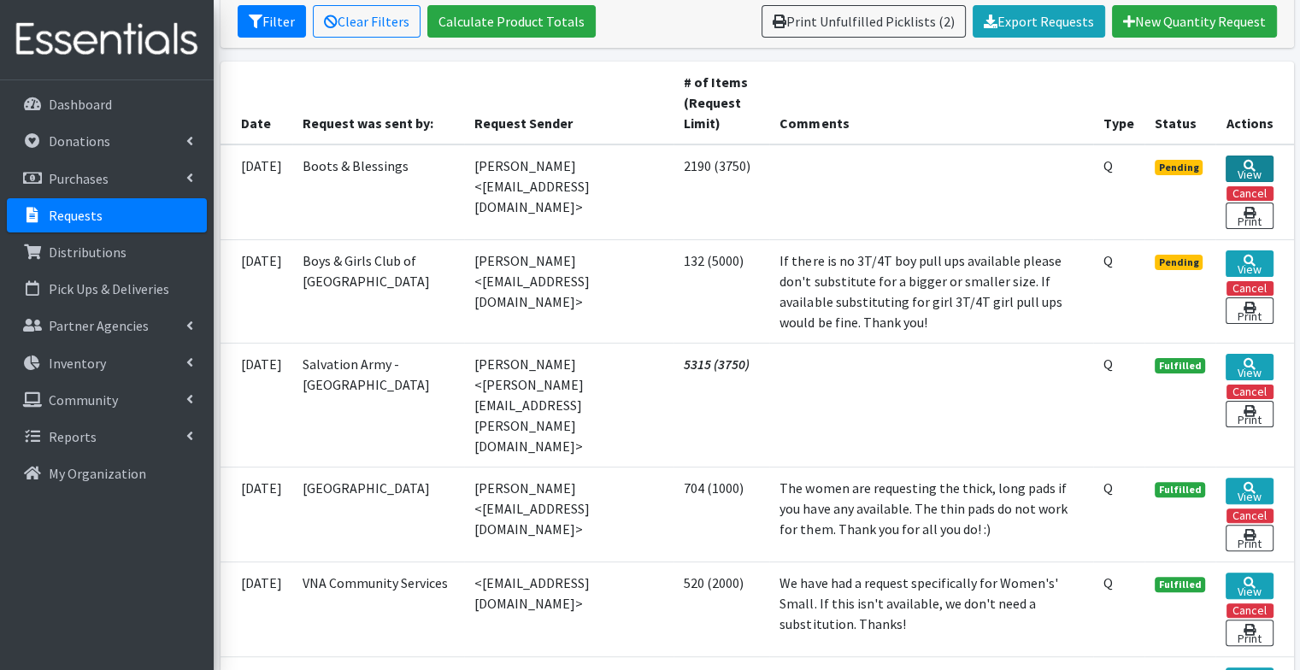
click at [1256, 161] on link "View" at bounding box center [1248, 169] width 47 height 26
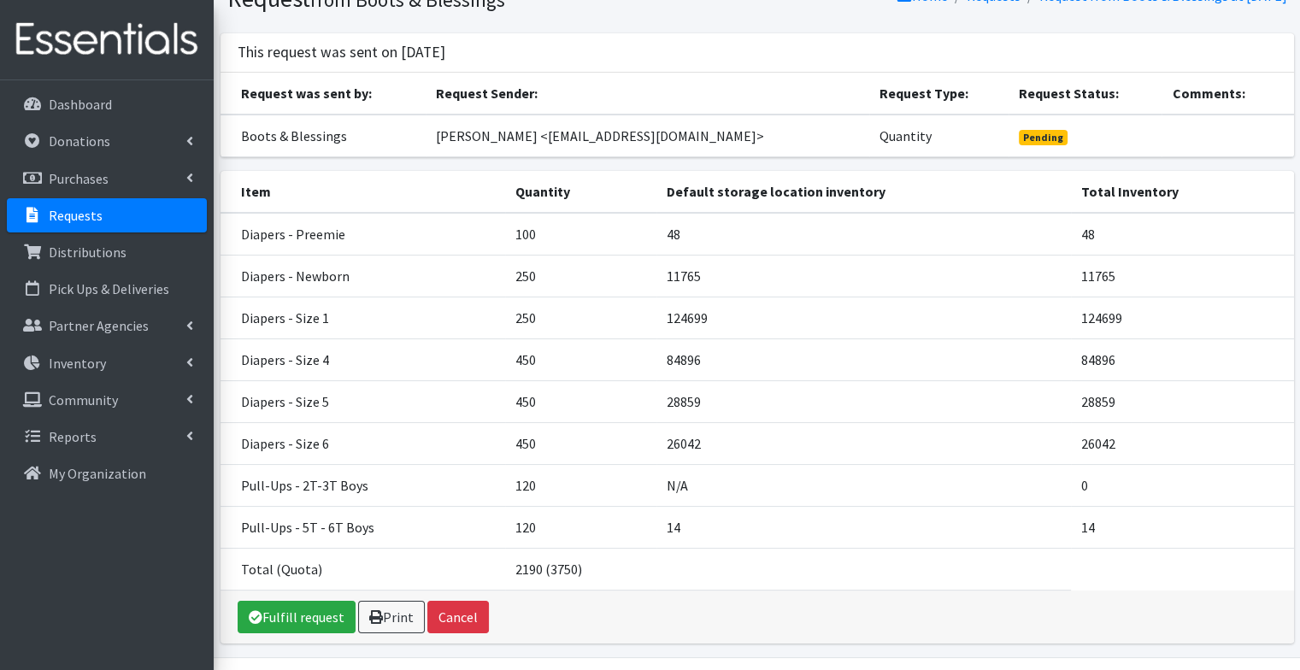
scroll to position [79, 0]
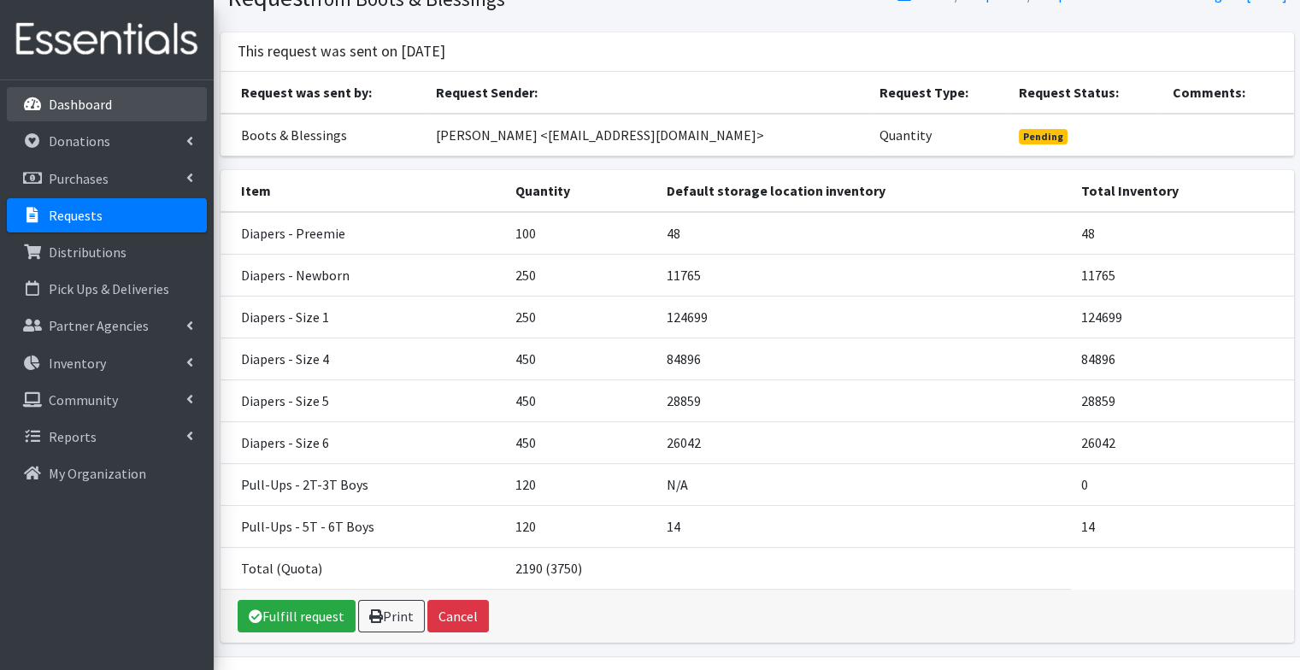
click at [97, 93] on link "Dashboard" at bounding box center [107, 104] width 200 height 34
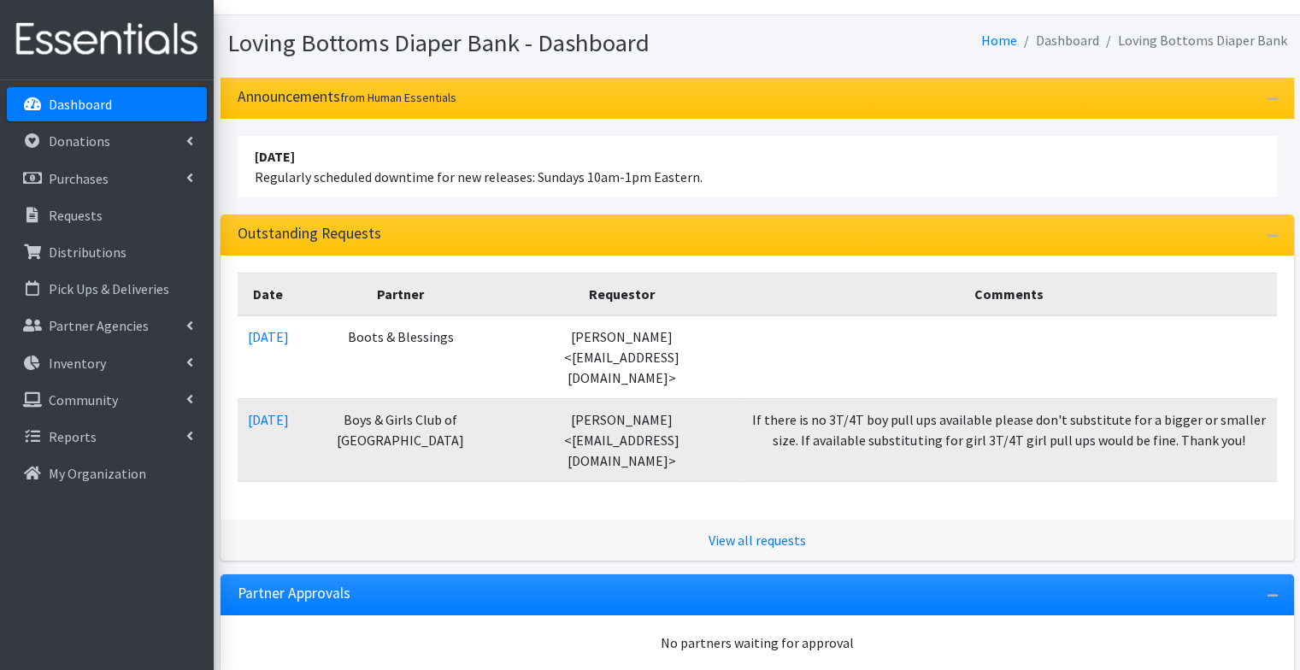
scroll to position [34, 0]
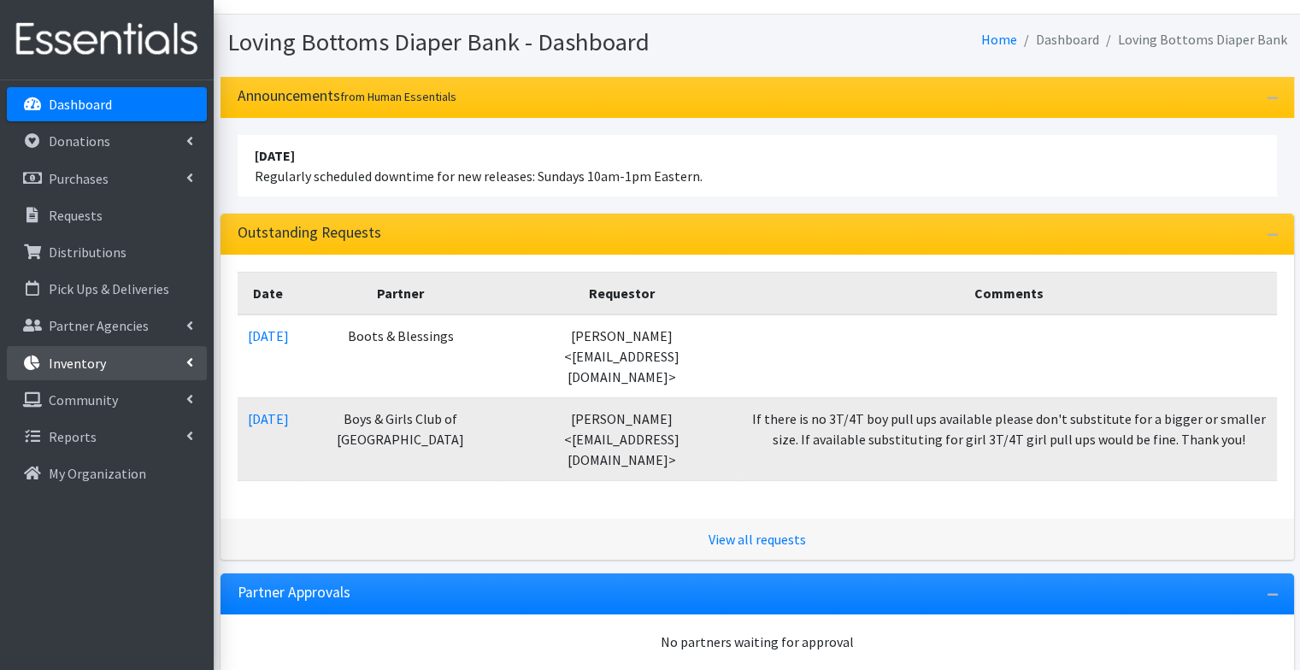
click at [129, 349] on link "Inventory" at bounding box center [107, 363] width 200 height 34
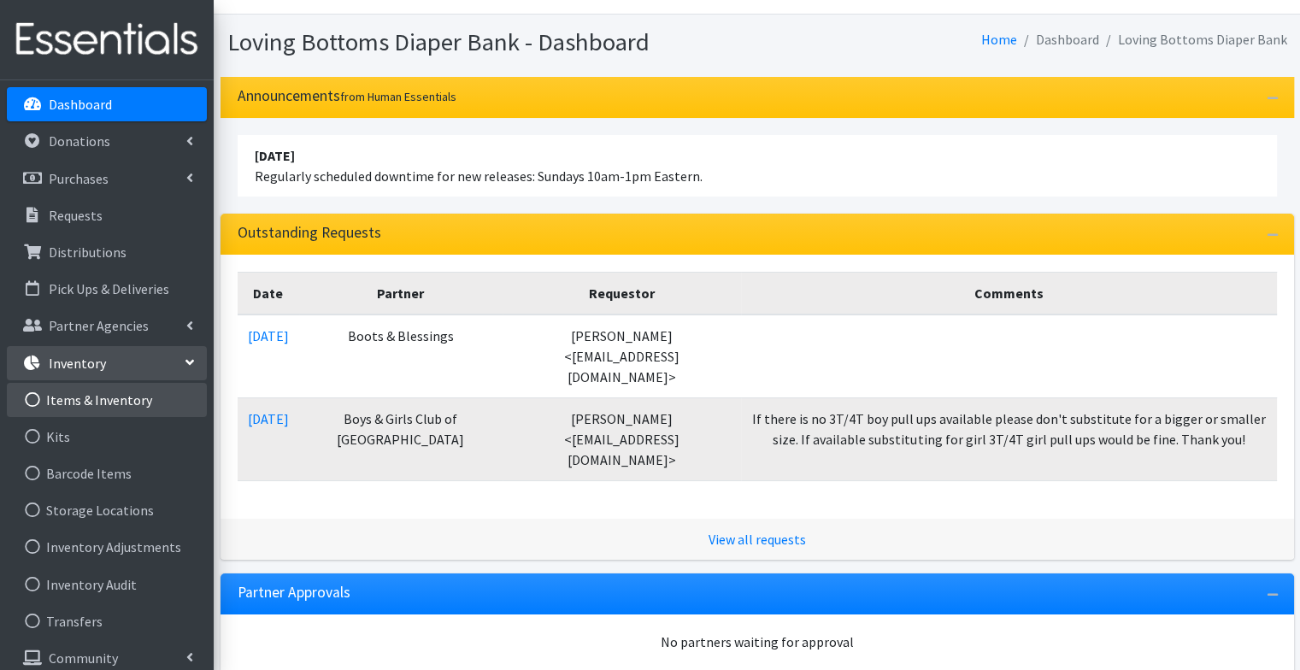
click at [124, 403] on link "Items & Inventory" at bounding box center [107, 400] width 200 height 34
click at [114, 451] on link "Kits" at bounding box center [107, 437] width 200 height 34
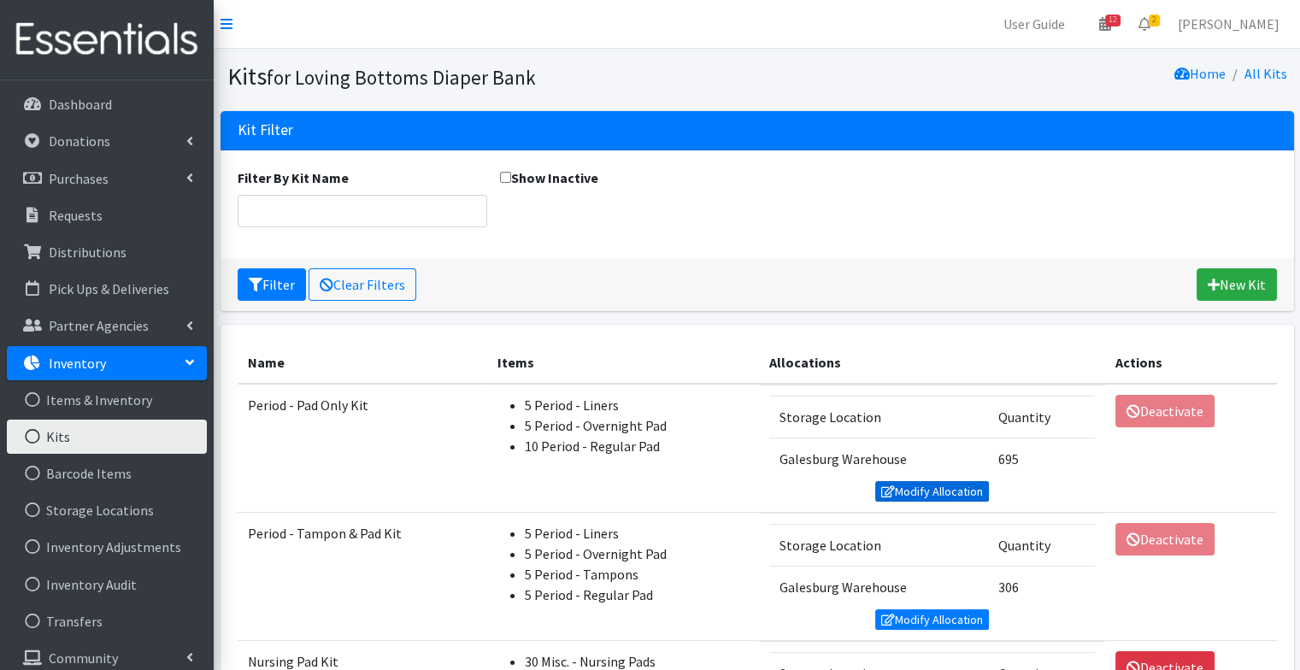
click at [964, 489] on link "Modify Allocation" at bounding box center [932, 491] width 114 height 21
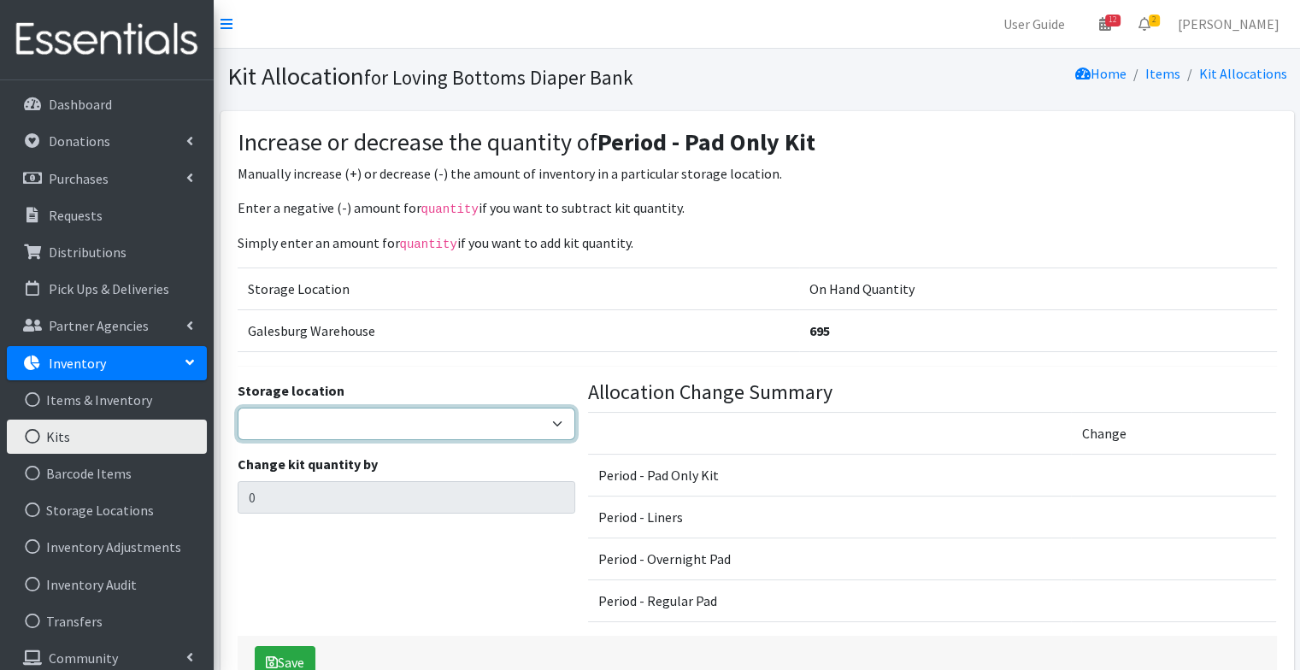
click at [462, 426] on select "Galesburg Warehouse" at bounding box center [407, 424] width 338 height 32
select select "1"
click at [238, 408] on select "Galesburg Warehouse" at bounding box center [407, 424] width 338 height 32
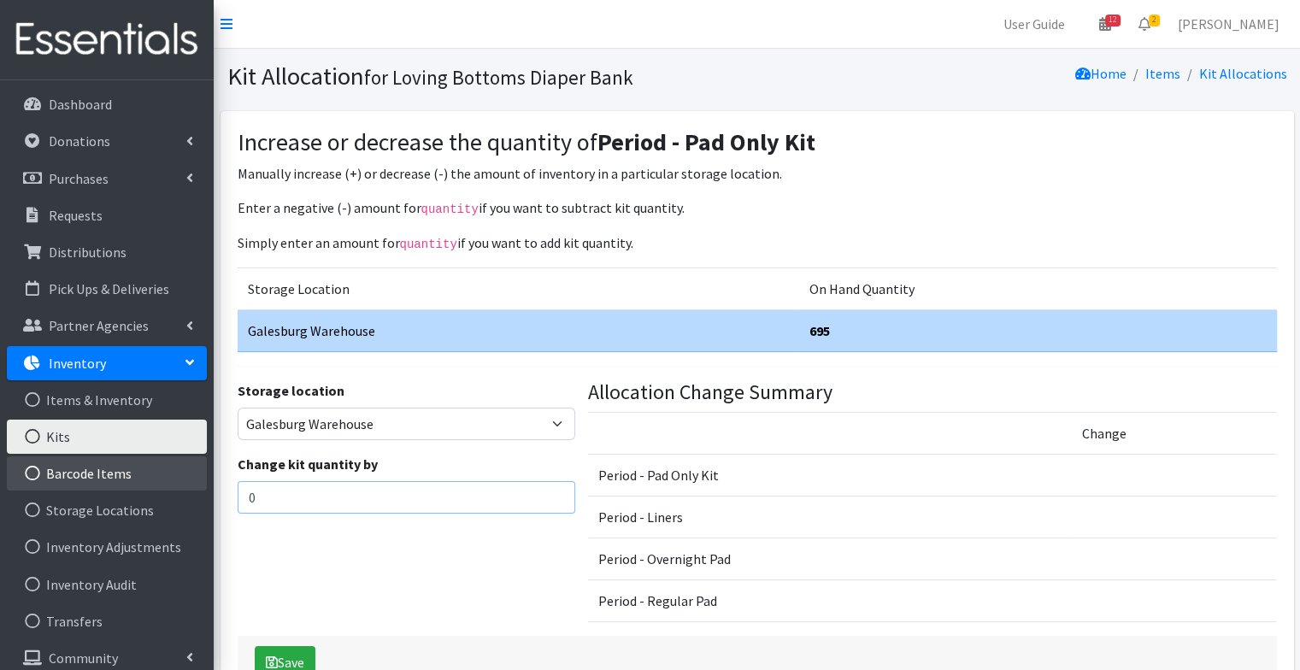
drag, startPoint x: 367, startPoint y: 493, endPoint x: 199, endPoint y: 486, distance: 168.5
click at [199, 486] on div "User Guide 12 12 Pick-ups remaining this week View Calendar 2 2 Requests 0 Part…" at bounding box center [650, 359] width 1300 height 719
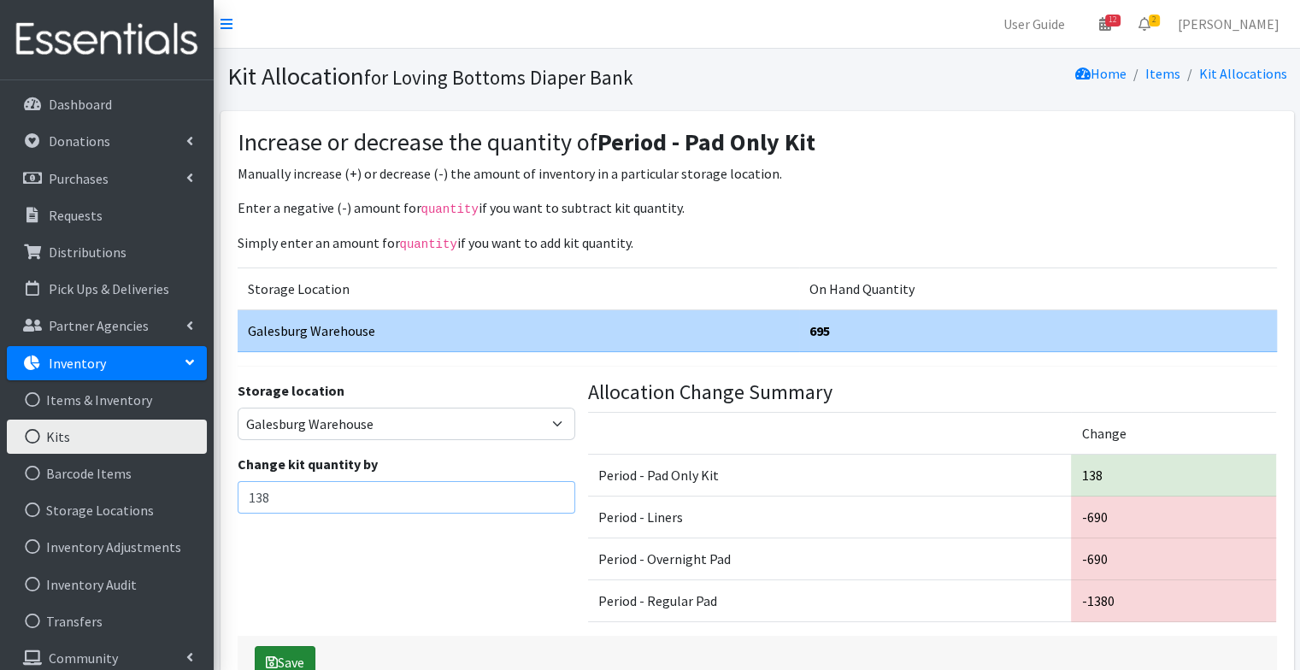
type input "138"
click at [294, 650] on button "Save" at bounding box center [285, 662] width 61 height 32
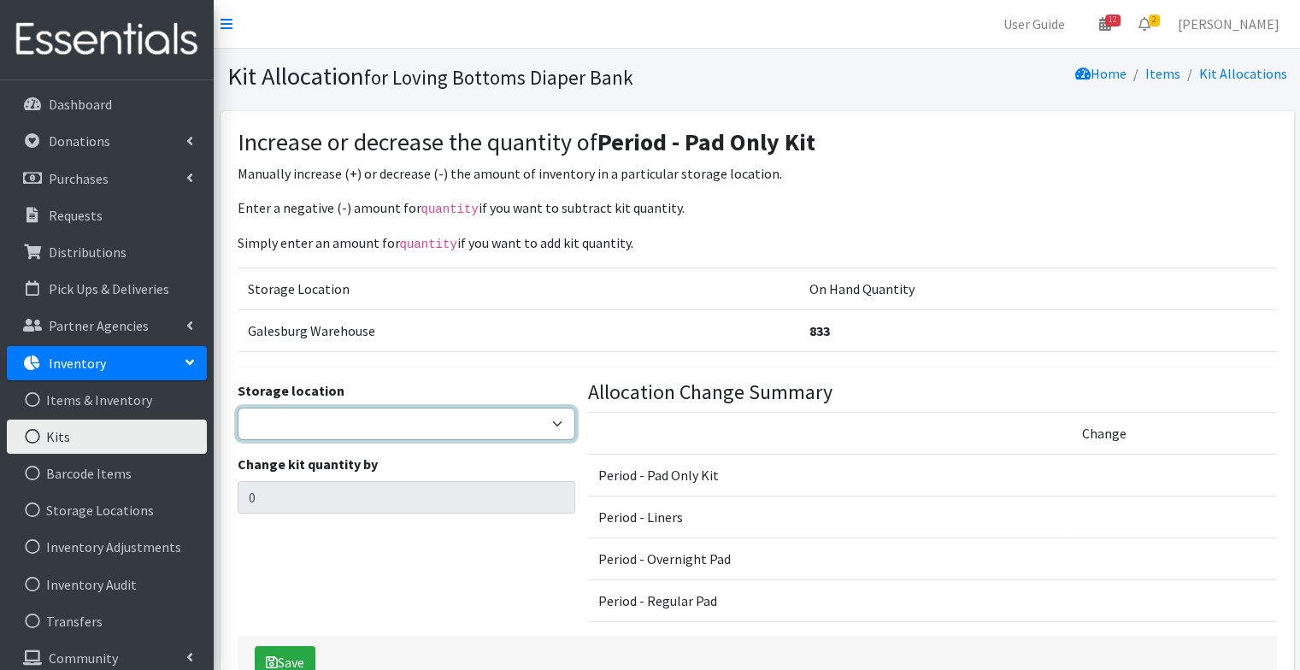
click at [302, 424] on select "Galesburg Warehouse" at bounding box center [407, 424] width 338 height 32
select select "1"
click at [238, 408] on select "Galesburg Warehouse" at bounding box center [407, 424] width 338 height 32
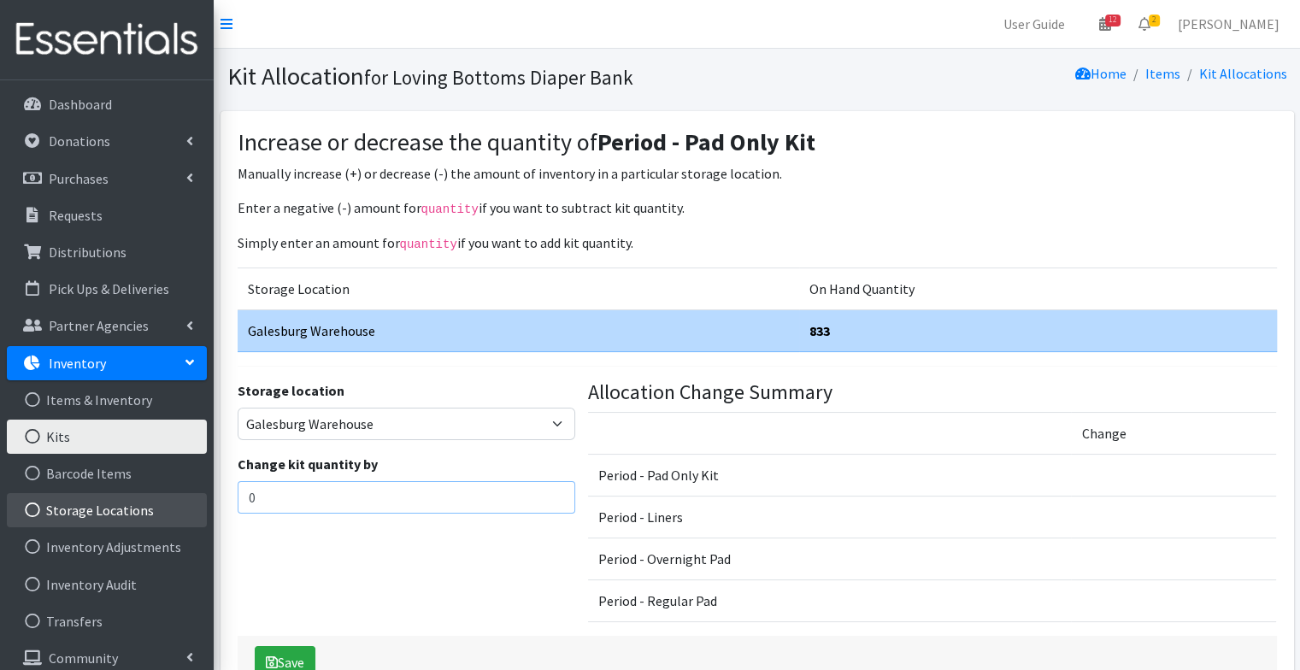
drag, startPoint x: 291, startPoint y: 488, endPoint x: 172, endPoint y: 501, distance: 119.5
click at [172, 501] on div "User Guide 12 12 Pick-ups remaining this week View Calendar 2 2 Requests 0 Part…" at bounding box center [650, 359] width 1300 height 719
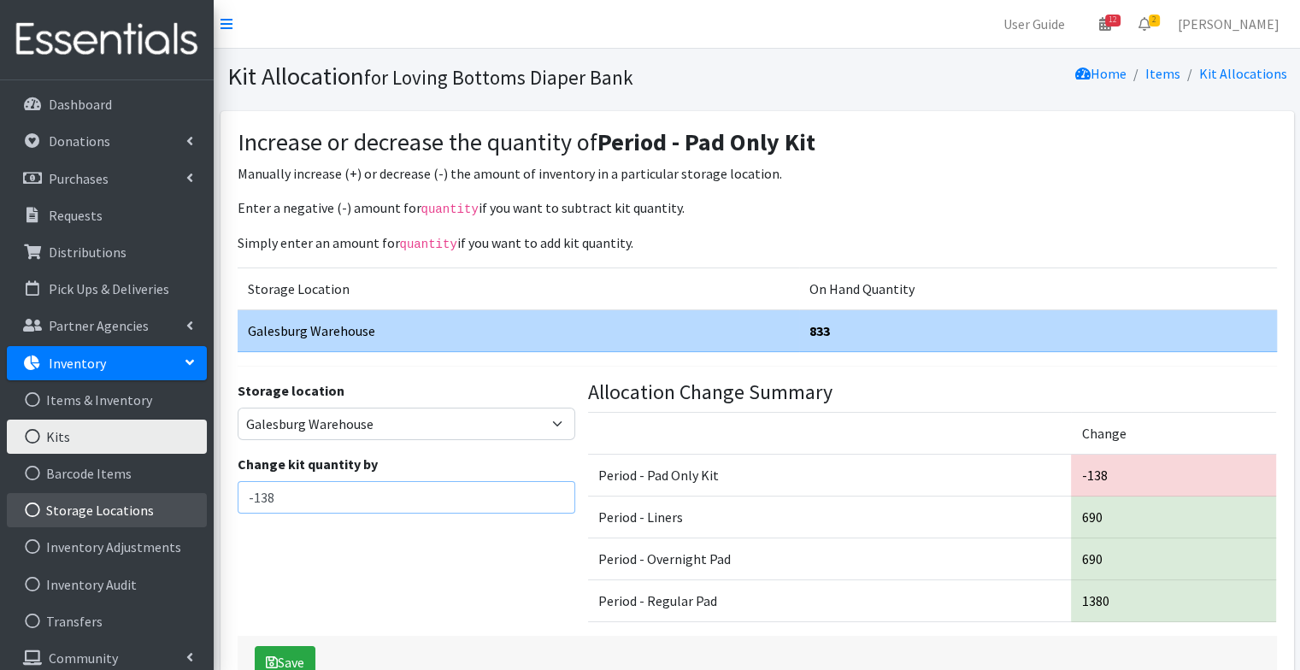
type input "-138"
click at [255, 646] on button "Save" at bounding box center [285, 662] width 61 height 32
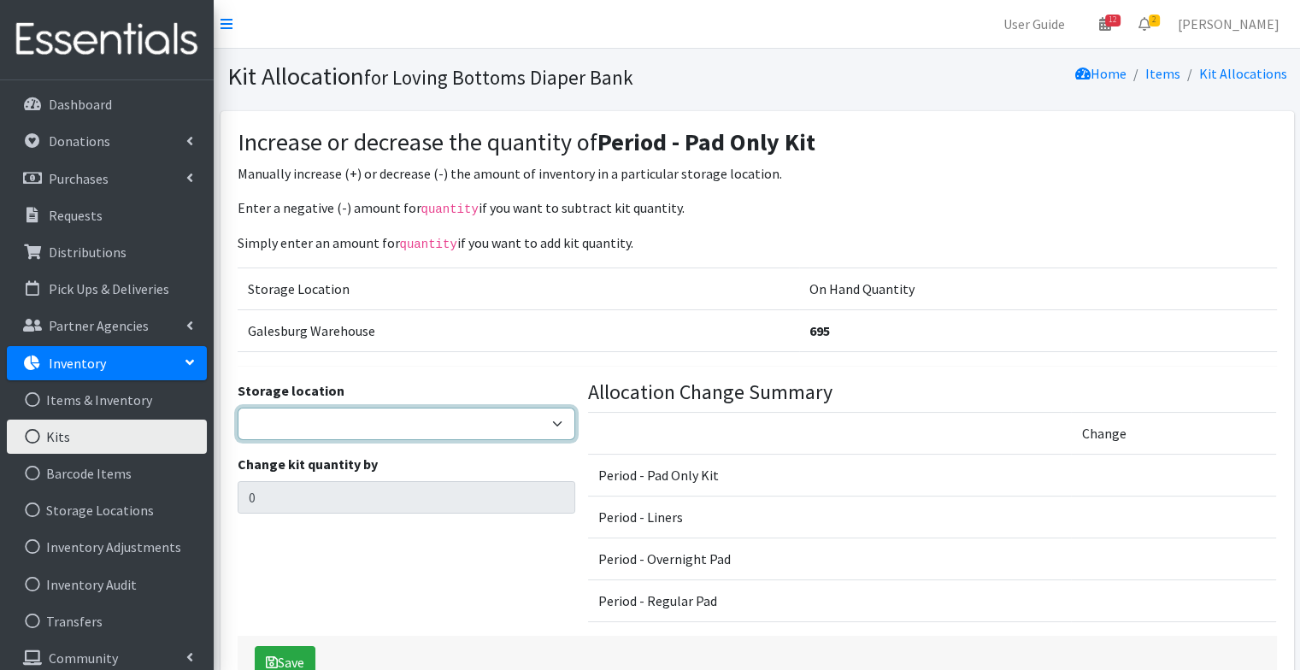
click at [328, 430] on select "Galesburg Warehouse" at bounding box center [407, 424] width 338 height 32
click at [238, 408] on select "Galesburg Warehouse" at bounding box center [407, 424] width 338 height 32
click at [317, 420] on select "Galesburg Warehouse" at bounding box center [407, 424] width 338 height 32
select select "1"
click at [238, 408] on select "Galesburg Warehouse" at bounding box center [407, 424] width 338 height 32
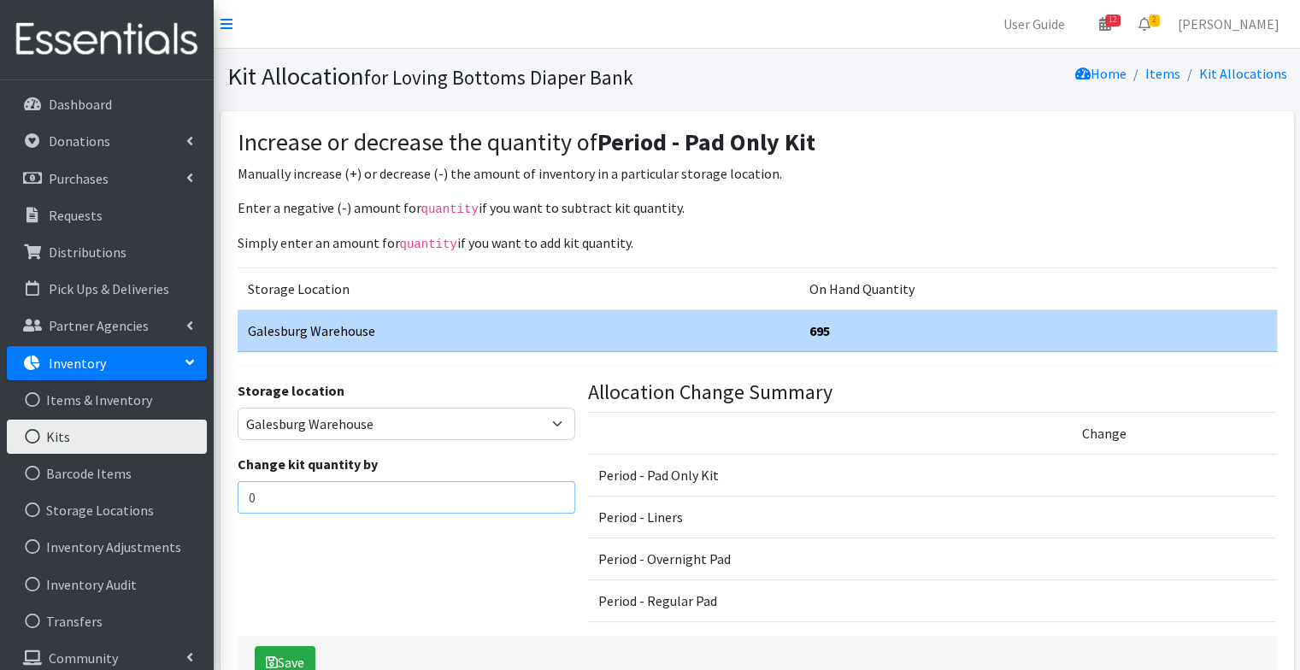
drag, startPoint x: 301, startPoint y: 497, endPoint x: 205, endPoint y: 505, distance: 96.0
click at [205, 505] on div "User Guide 12 12 Pick-ups remaining this week View Calendar 2 2 Requests 0 Part…" at bounding box center [650, 359] width 1300 height 719
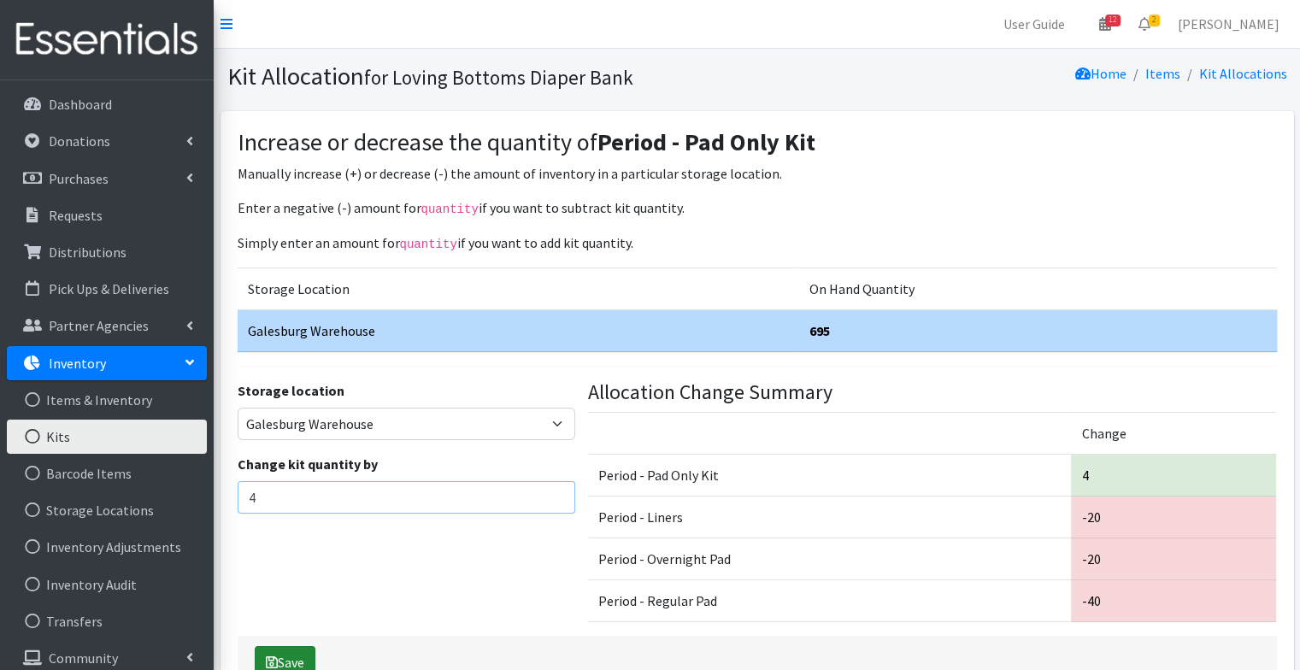
type input "4"
click at [291, 646] on button "Save" at bounding box center [285, 662] width 61 height 32
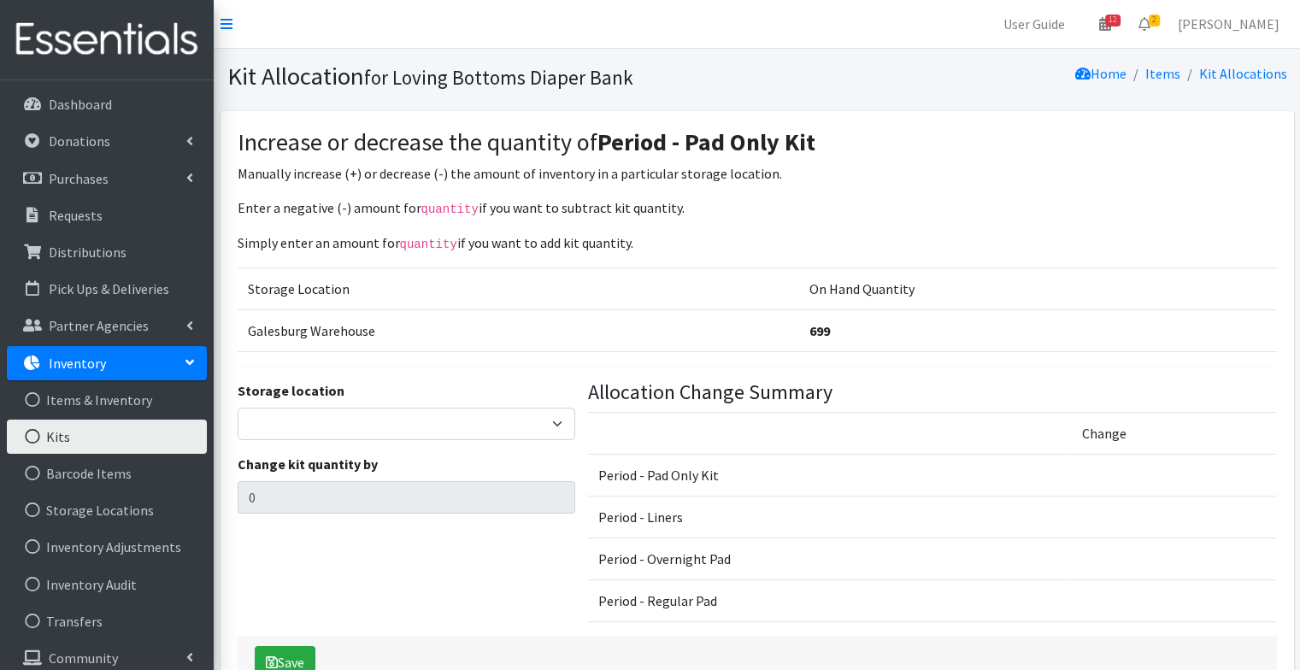
click at [130, 437] on link "Kits" at bounding box center [107, 437] width 200 height 34
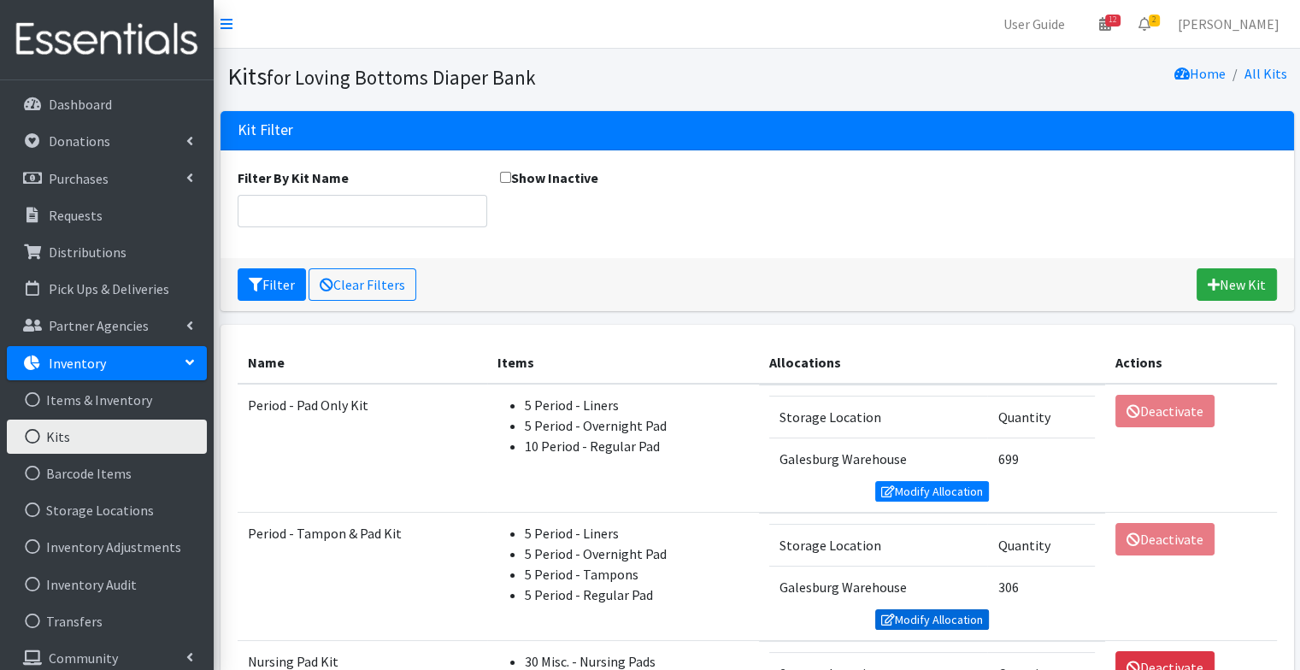
click at [947, 618] on link "Modify Allocation" at bounding box center [932, 619] width 114 height 21
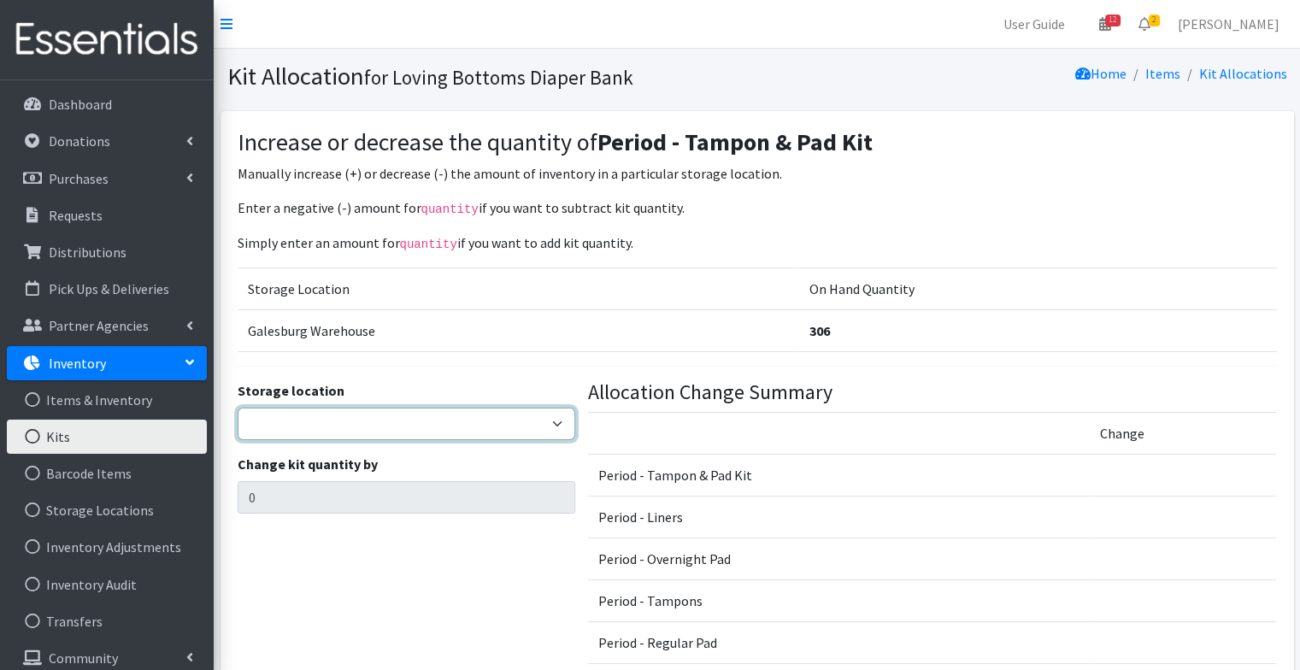
click at [458, 415] on select "Galesburg Warehouse" at bounding box center [407, 424] width 338 height 32
select select "1"
click at [238, 408] on select "Galesburg Warehouse" at bounding box center [407, 424] width 338 height 32
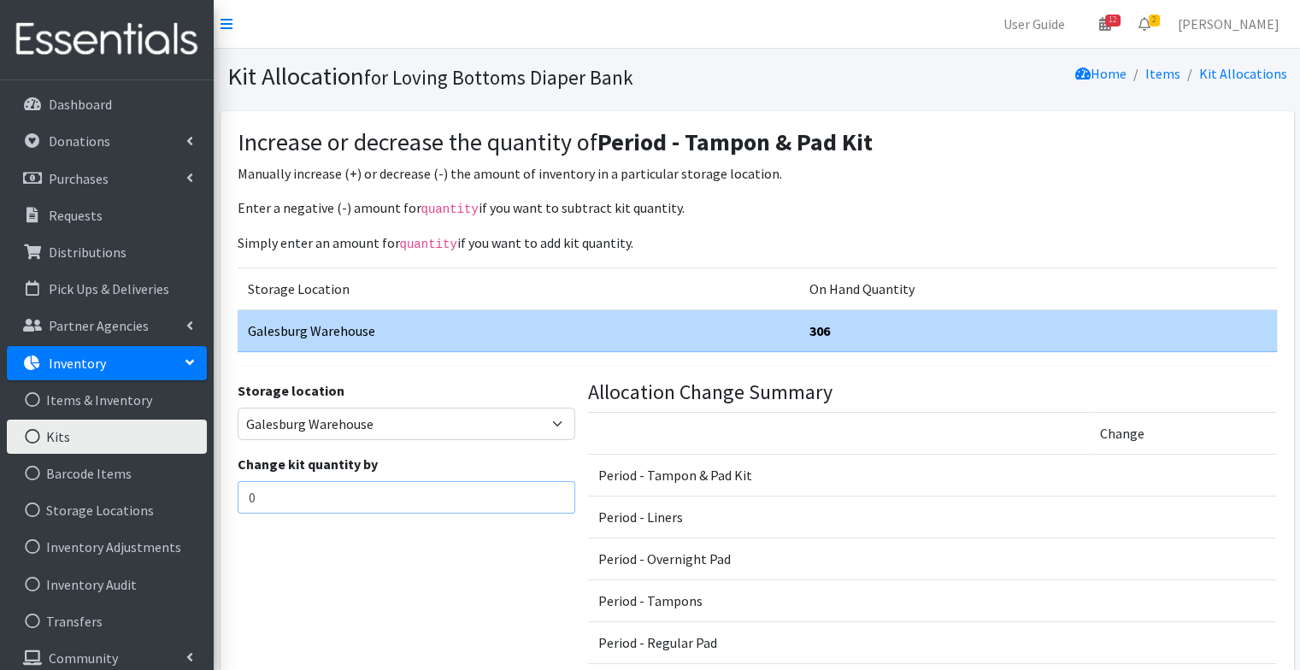
drag, startPoint x: 412, startPoint y: 489, endPoint x: 236, endPoint y: 487, distance: 176.0
click at [238, 487] on input "0" at bounding box center [407, 497] width 338 height 32
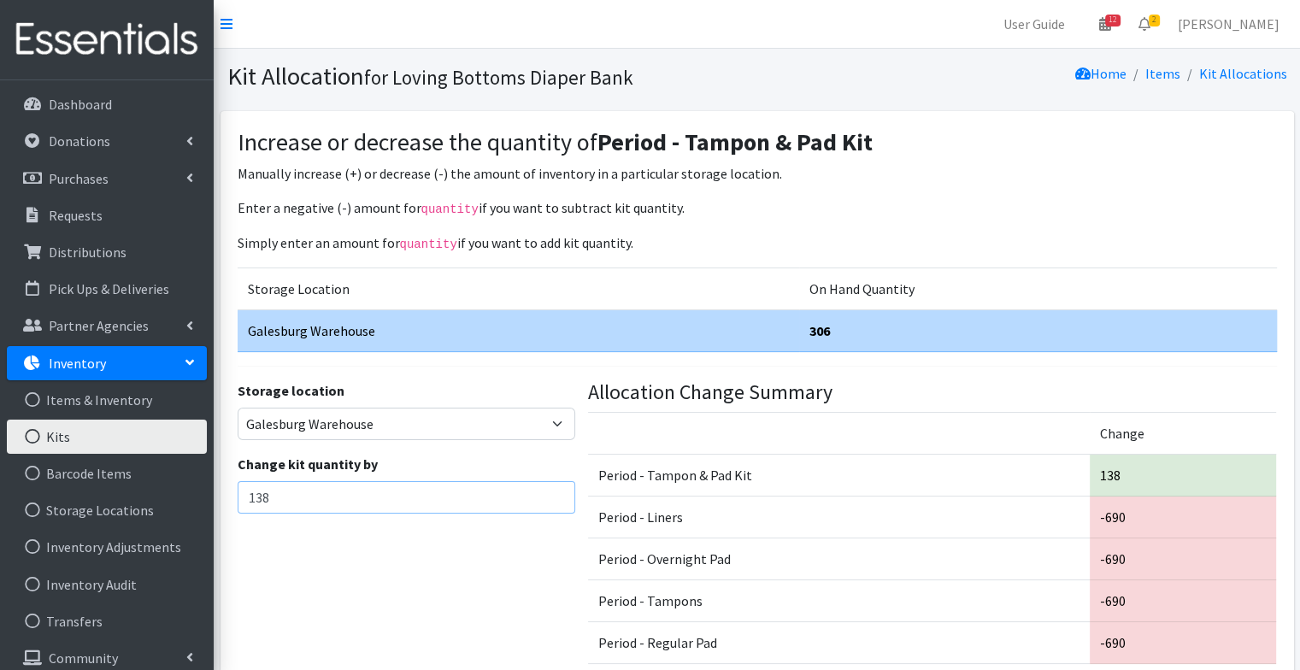
type input "138"
click at [394, 570] on div "Storage location Galesburg Warehouse Change kit quantity by 138" at bounding box center [406, 528] width 350 height 297
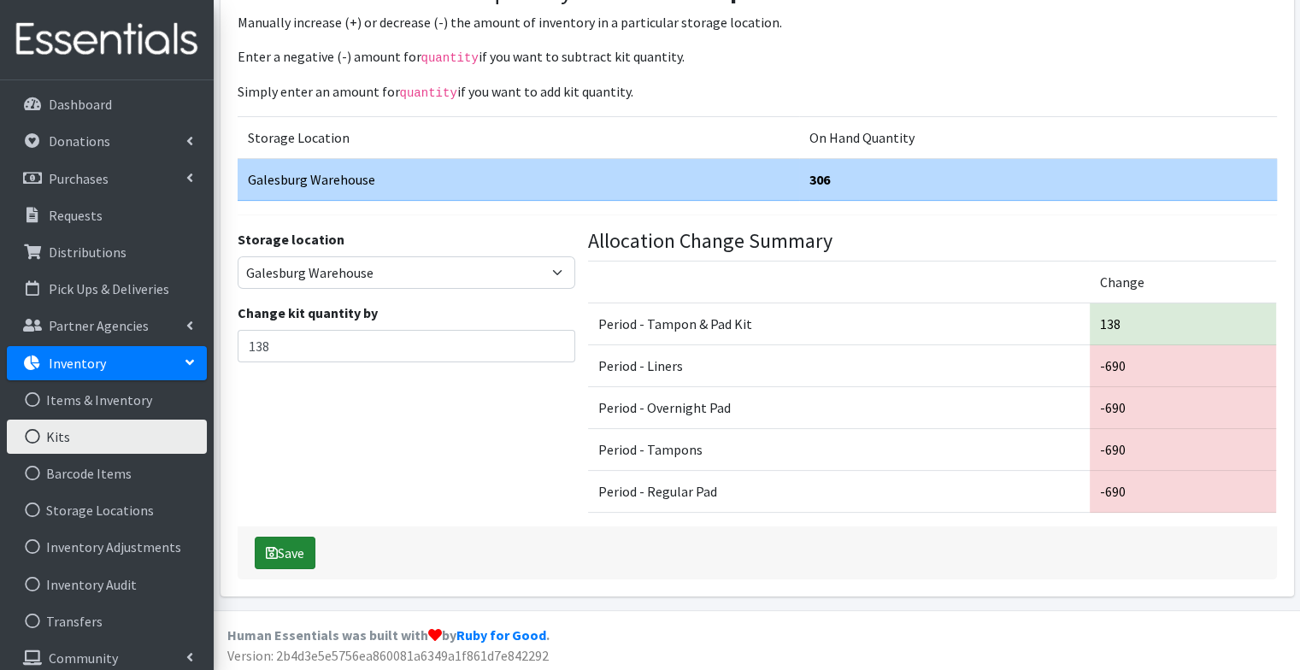
click at [280, 549] on button "Save" at bounding box center [285, 553] width 61 height 32
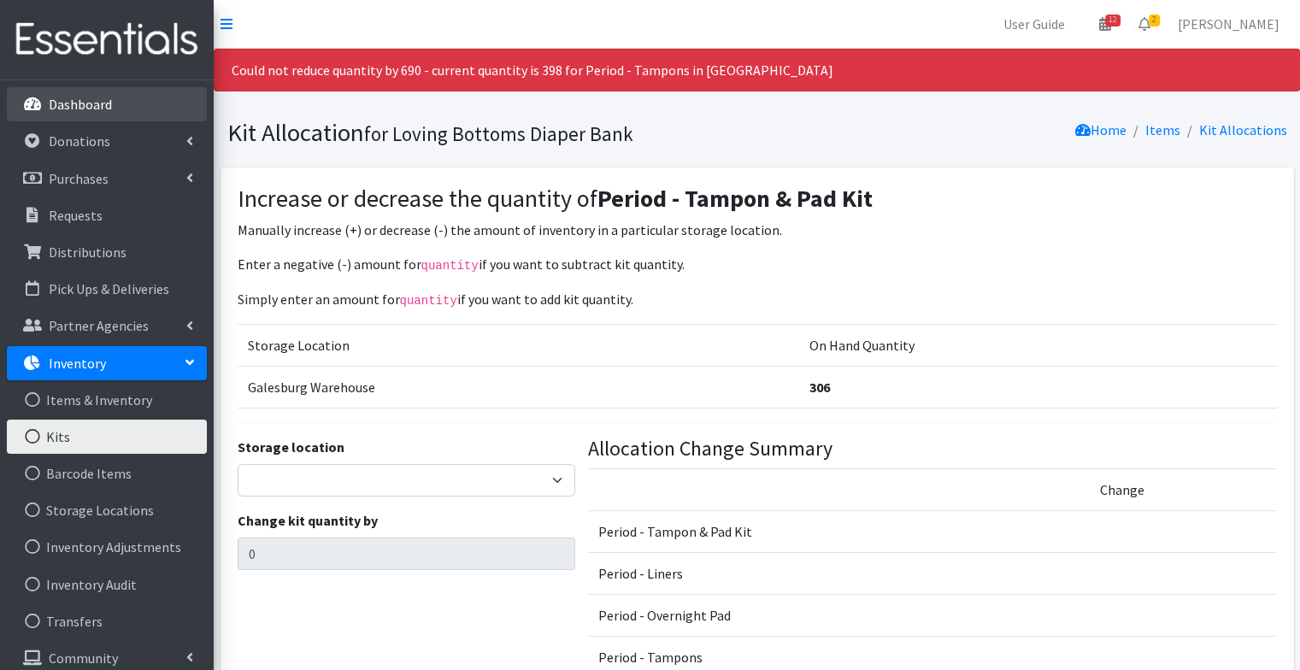
click at [120, 109] on link "Dashboard" at bounding box center [107, 104] width 200 height 34
